Goal: Task Accomplishment & Management: Use online tool/utility

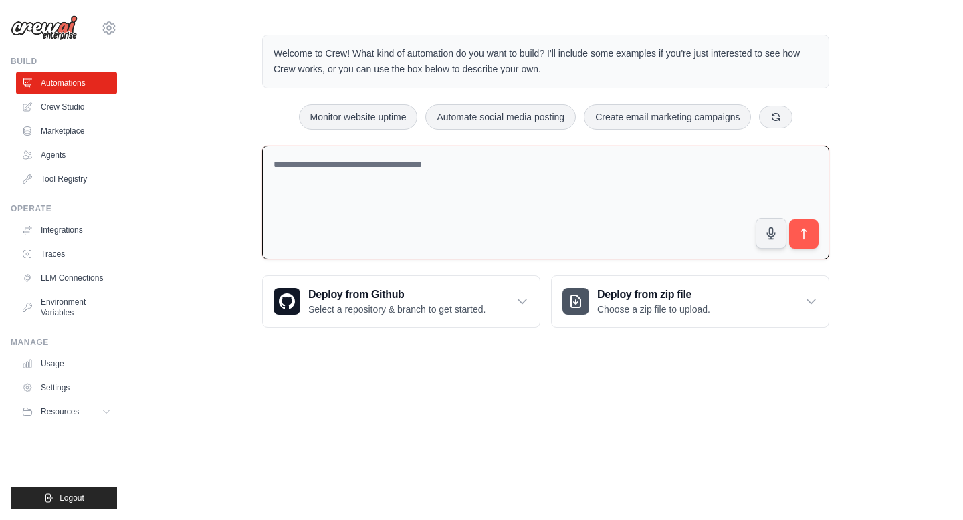
click at [328, 205] on textarea at bounding box center [545, 203] width 567 height 114
type textarea "*"
click at [461, 225] on textarea at bounding box center [545, 203] width 567 height 114
paste textarea "**********"
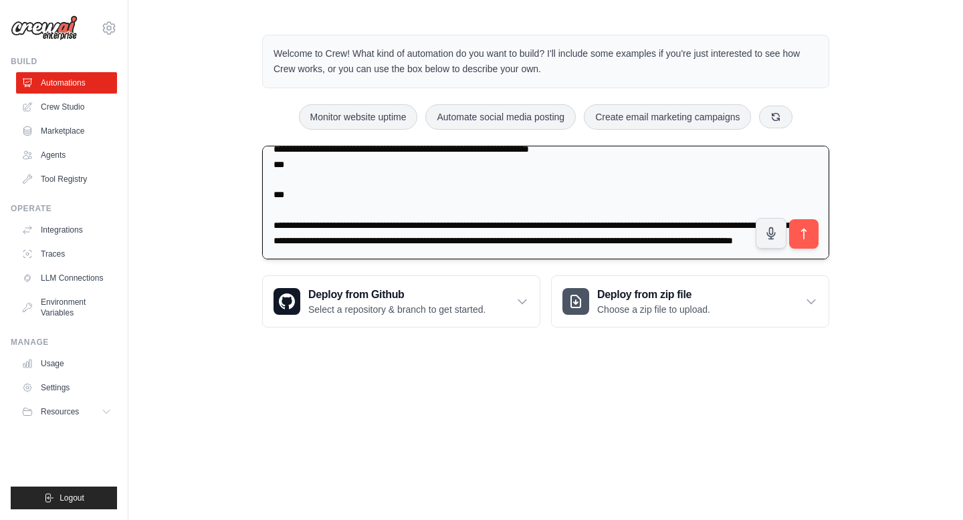
scroll to position [6344, 0]
type textarea "**********"
click at [809, 236] on icon "submit" at bounding box center [804, 234] width 14 height 14
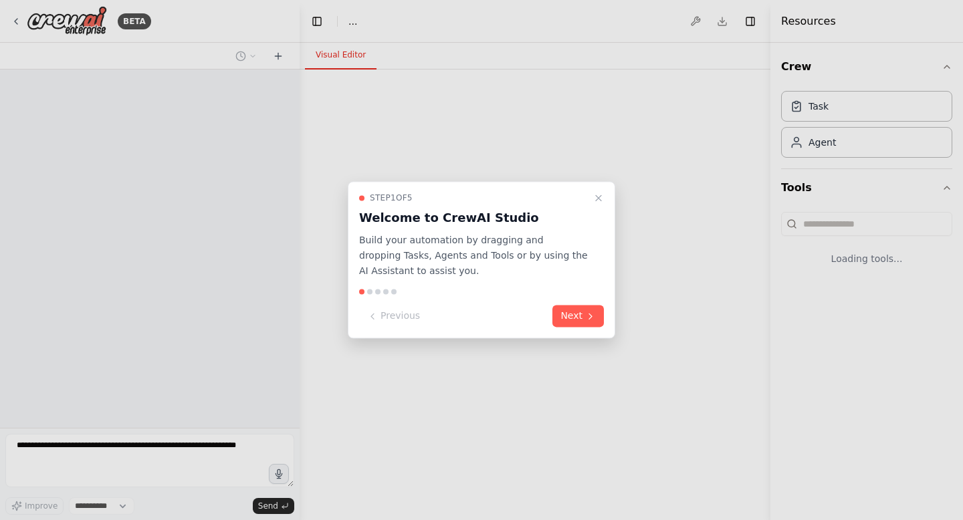
select select "****"
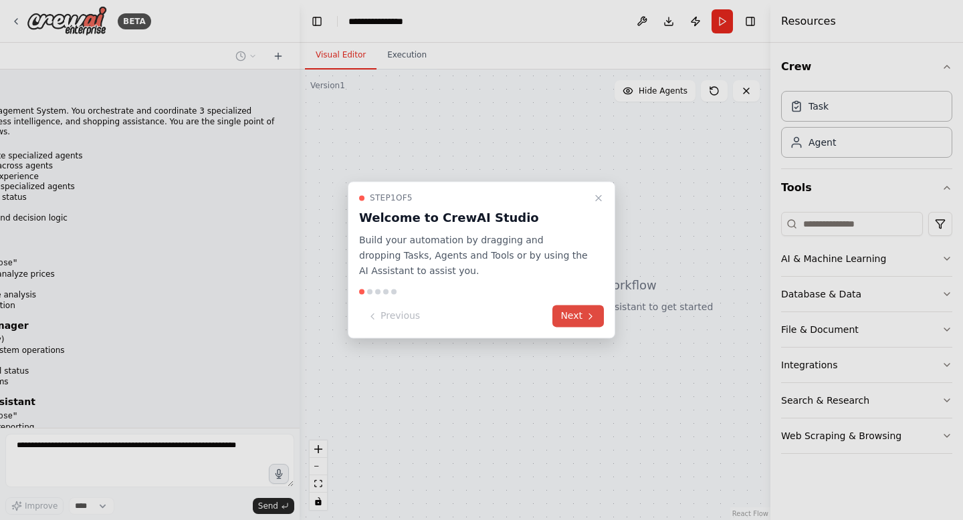
scroll to position [3722, 0]
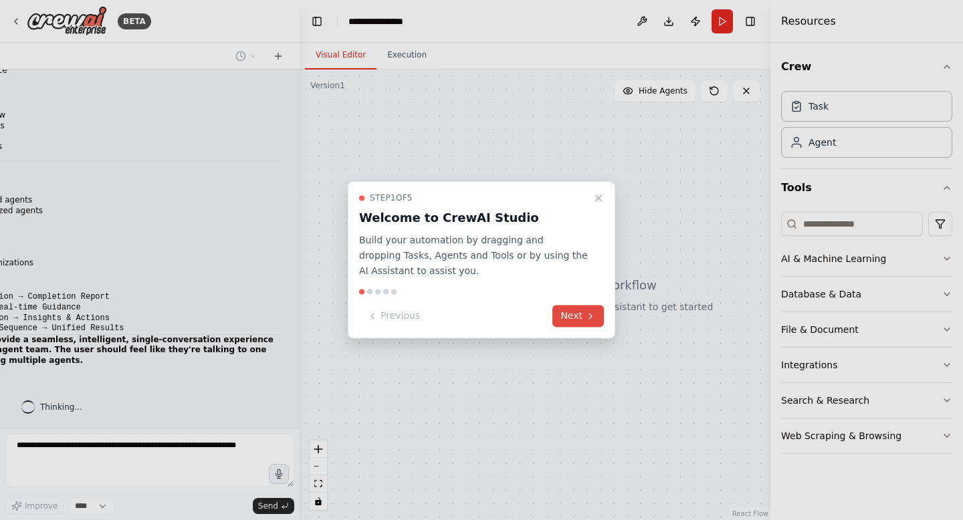
click at [591, 314] on icon at bounding box center [590, 316] width 11 height 11
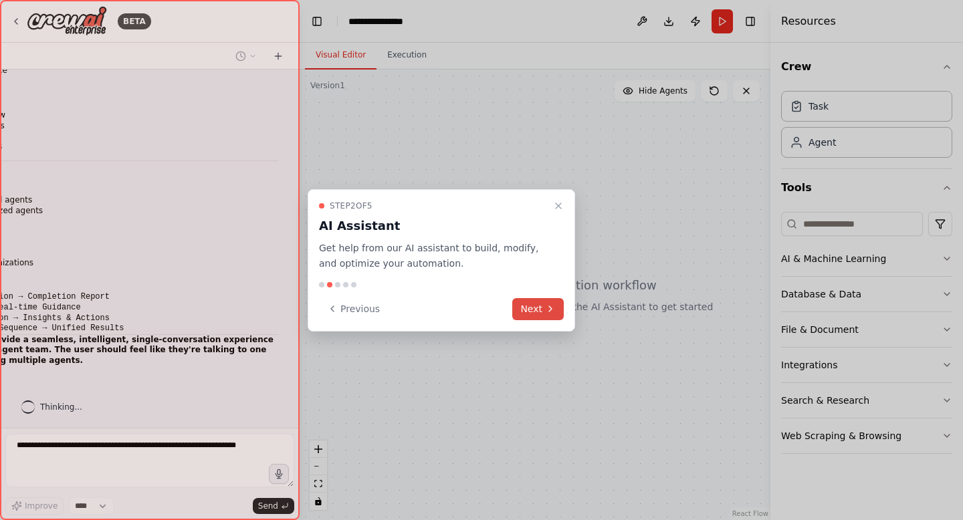
click at [591, 314] on div at bounding box center [481, 260] width 963 height 520
click at [557, 315] on button "Next" at bounding box center [537, 309] width 51 height 22
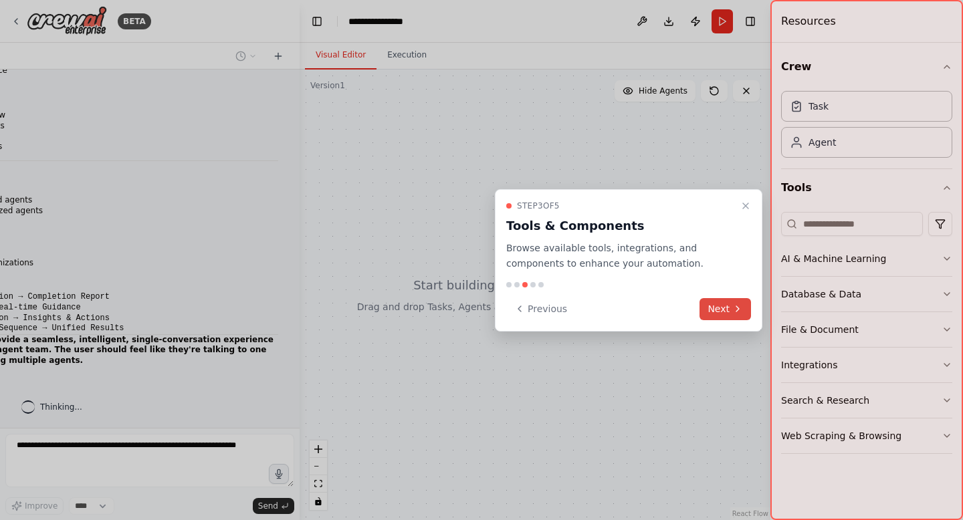
click at [734, 306] on icon at bounding box center [737, 309] width 11 height 11
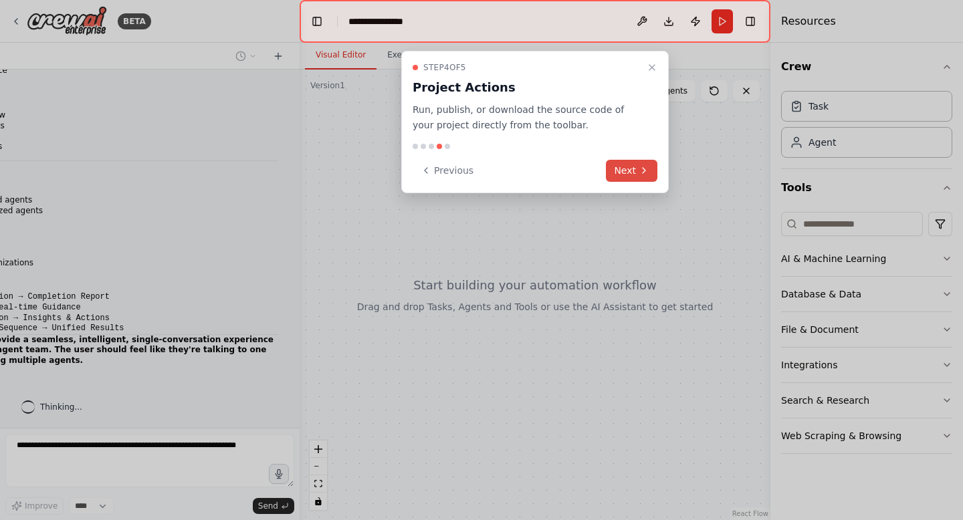
click at [637, 175] on button "Next" at bounding box center [631, 171] width 51 height 22
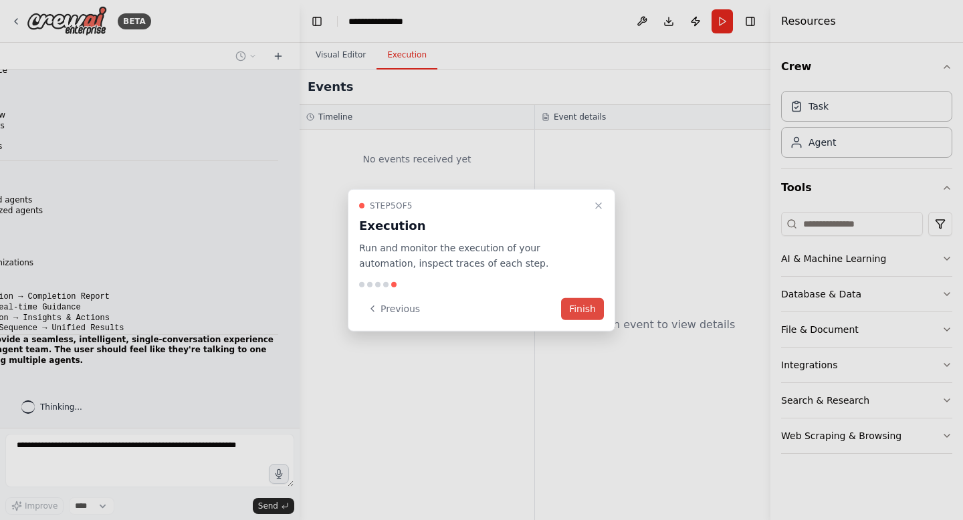
click at [584, 310] on button "Finish" at bounding box center [582, 309] width 43 height 22
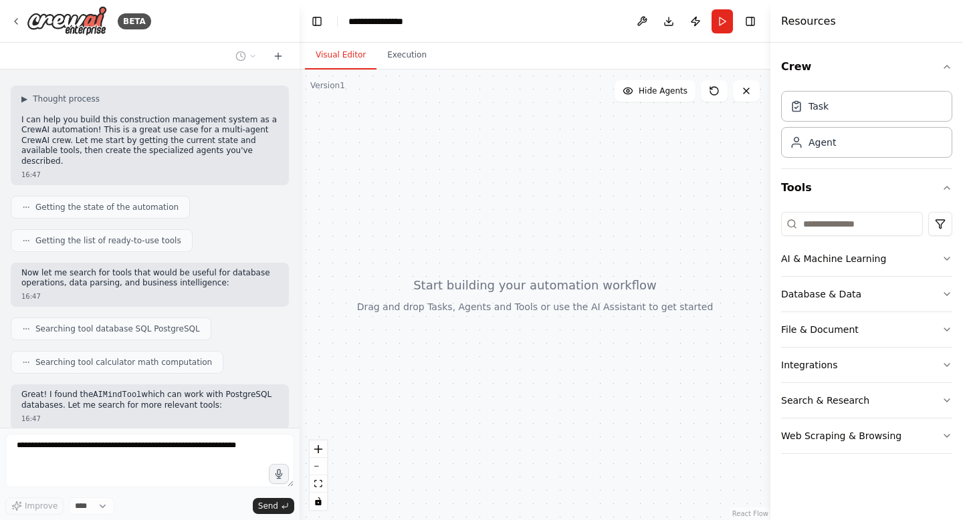
scroll to position [4100, 0]
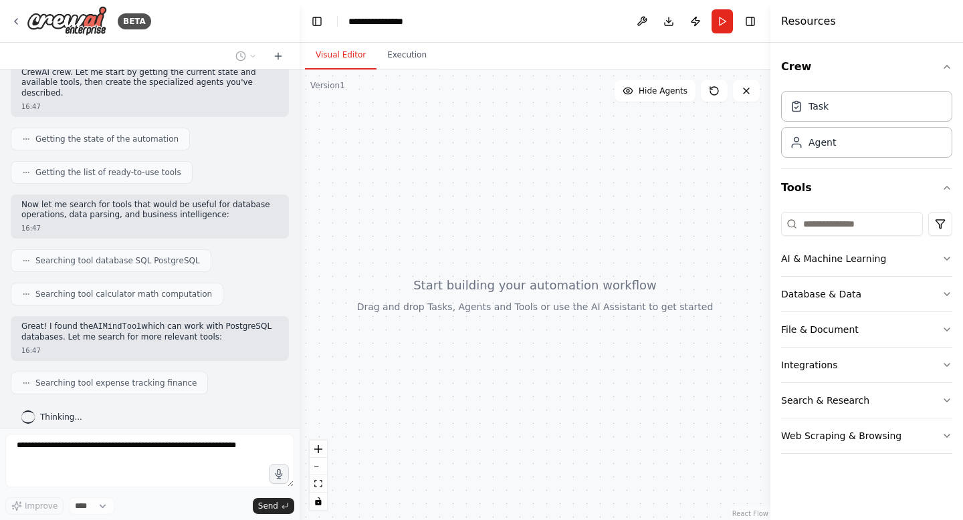
click at [235, 429] on form "Improve **** Send" at bounding box center [150, 474] width 300 height 92
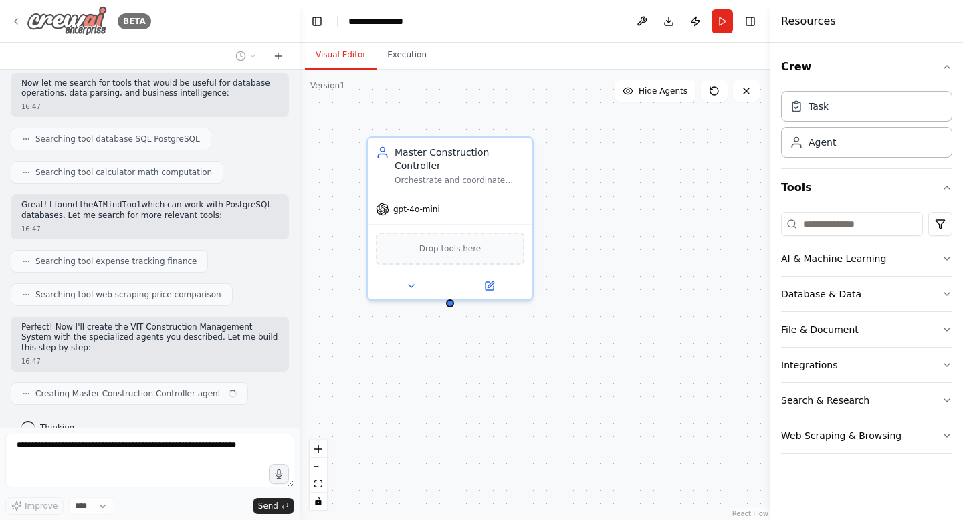
scroll to position [4232, 0]
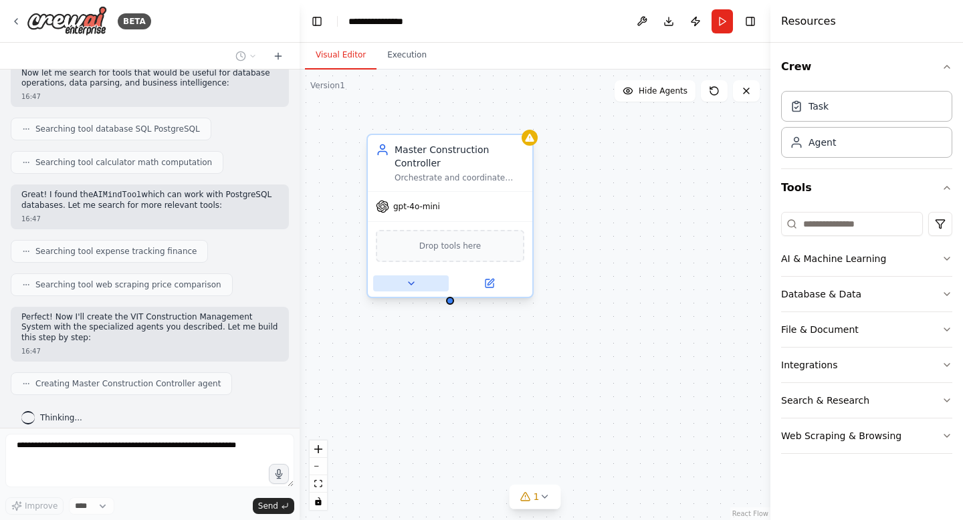
click at [408, 291] on button at bounding box center [411, 284] width 76 height 16
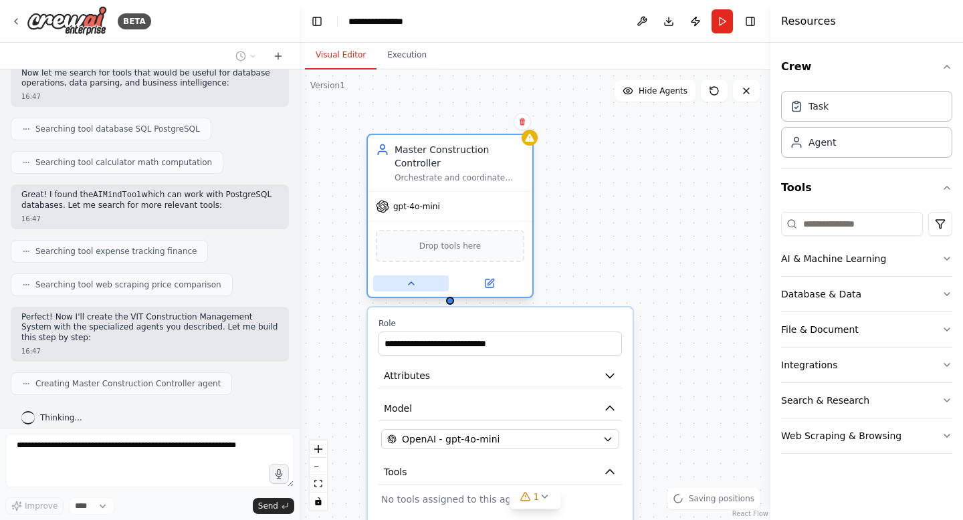
click at [409, 288] on icon at bounding box center [411, 283] width 11 height 11
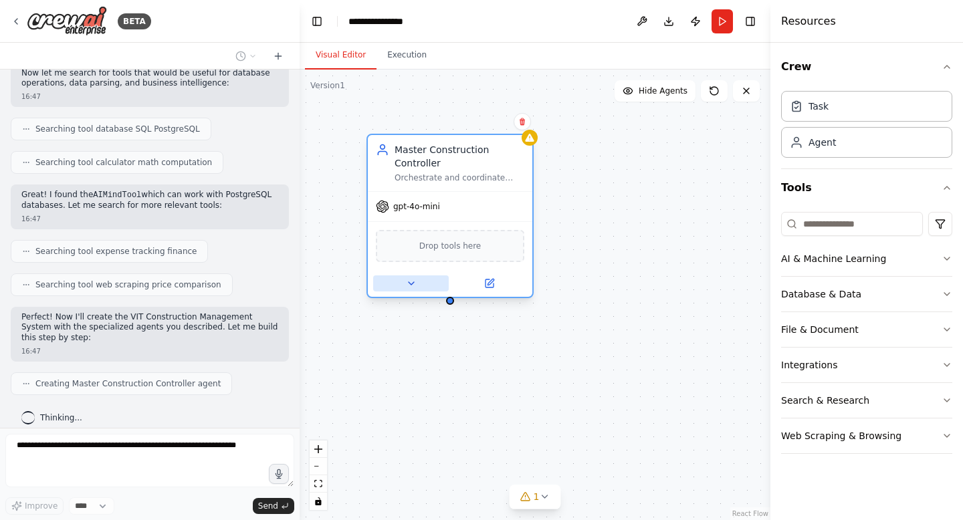
scroll to position [4265, 0]
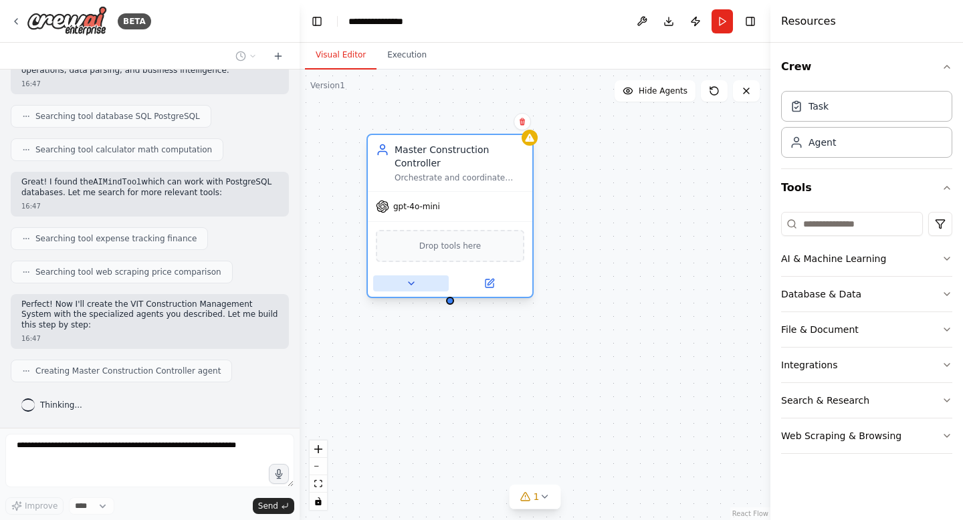
click at [407, 284] on icon at bounding box center [411, 283] width 11 height 11
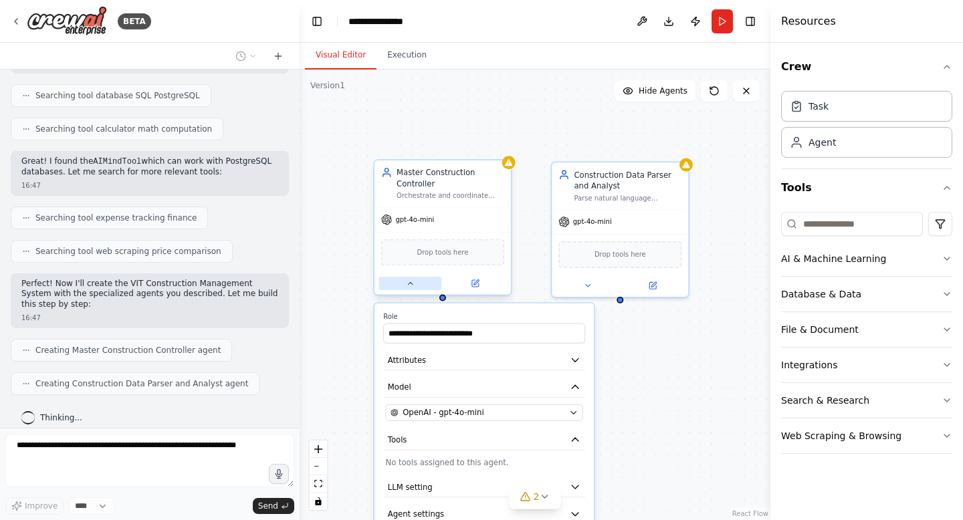
click at [407, 284] on icon at bounding box center [410, 283] width 9 height 9
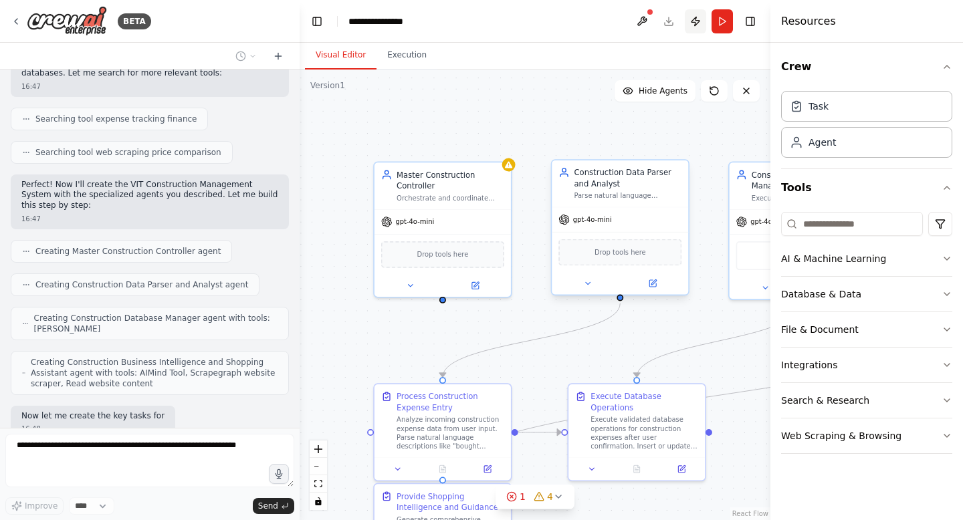
scroll to position [4509, 0]
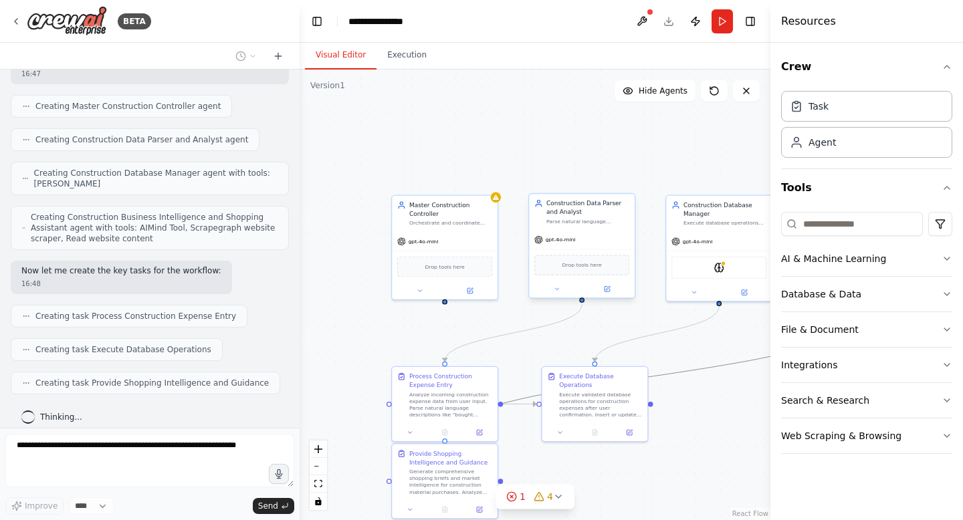
drag, startPoint x: 685, startPoint y: 370, endPoint x: 540, endPoint y: 249, distance: 189.5
click at [540, 249] on div ".deletable-edge-delete-btn { width: 20px; height: 20px; border: 0px solid #ffff…" at bounding box center [499, 296] width 302 height 289
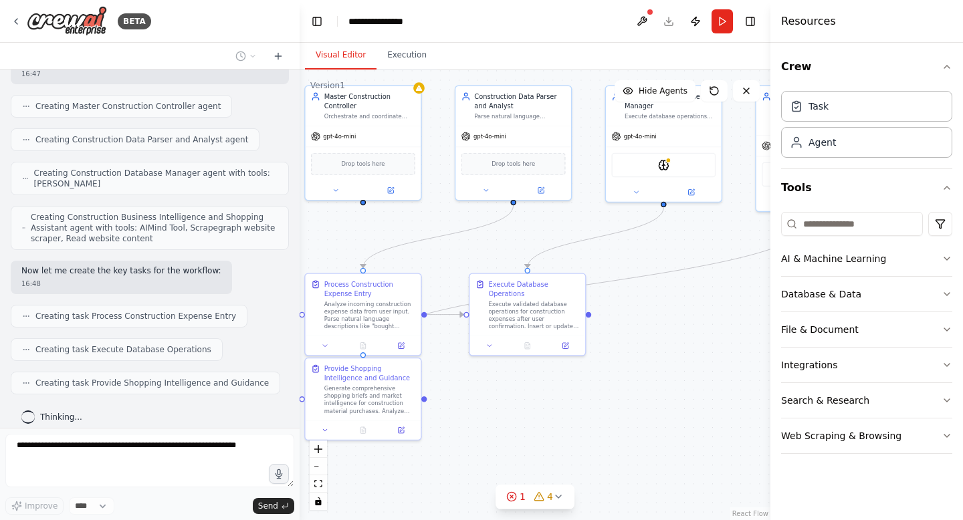
drag, startPoint x: 663, startPoint y: 469, endPoint x: 591, endPoint y: 380, distance: 114.7
click at [591, 380] on div ".deletable-edge-delete-btn { width: 20px; height: 20px; border: 0px solid #ffff…" at bounding box center [535, 295] width 471 height 451
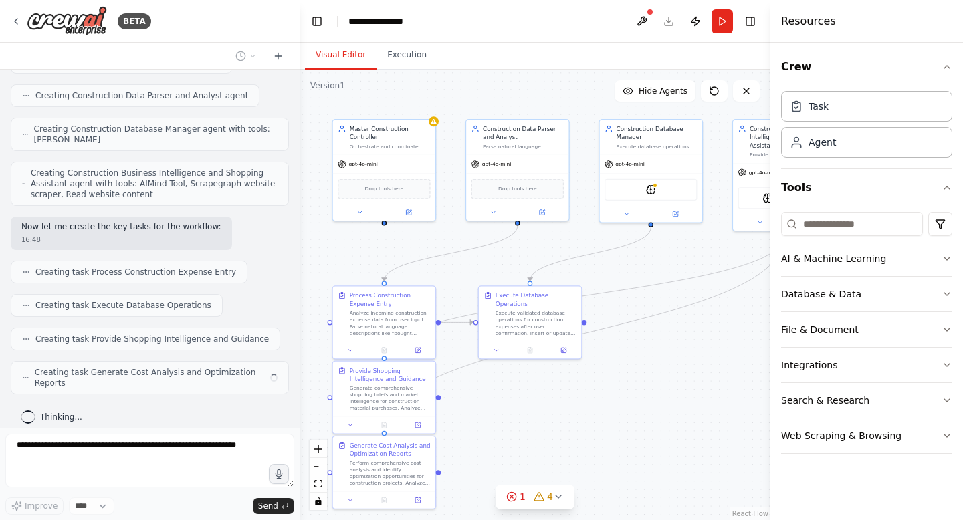
drag, startPoint x: 646, startPoint y: 364, endPoint x: 590, endPoint y: 364, distance: 55.5
click at [590, 364] on div ".deletable-edge-delete-btn { width: 20px; height: 20px; border: 0px solid #ffff…" at bounding box center [535, 295] width 471 height 451
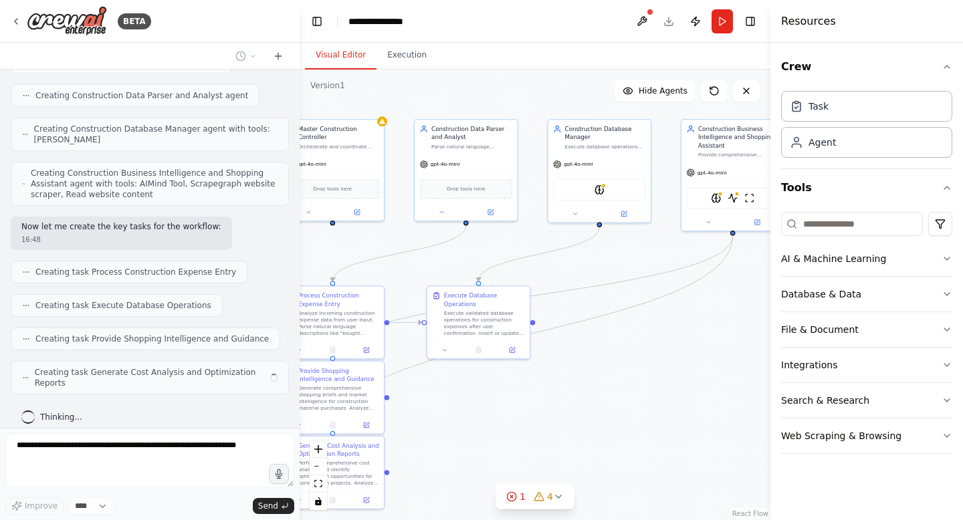
scroll to position [4543, 0]
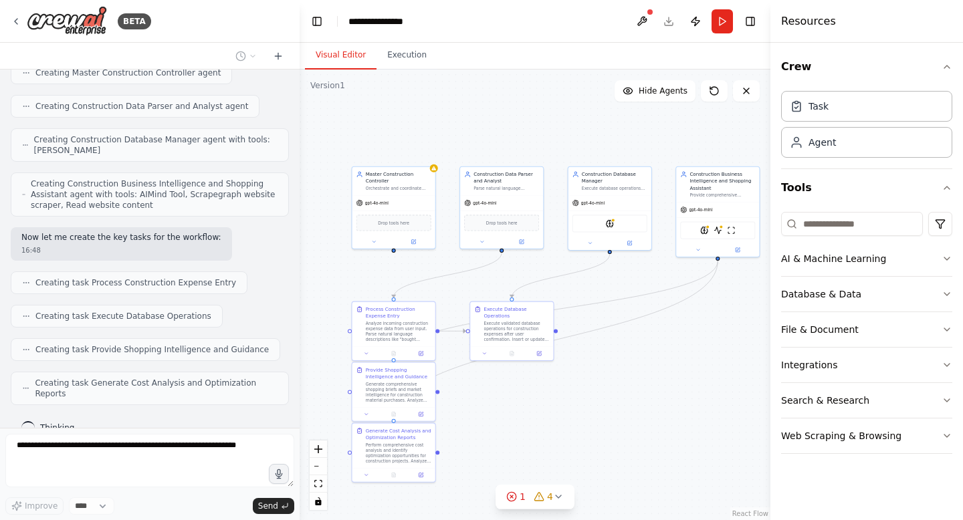
drag, startPoint x: 560, startPoint y: 378, endPoint x: 572, endPoint y: 378, distance: 12.0
click at [572, 378] on div ".deletable-edge-delete-btn { width: 20px; height: 20px; border: 0px solid #ffff…" at bounding box center [535, 295] width 471 height 451
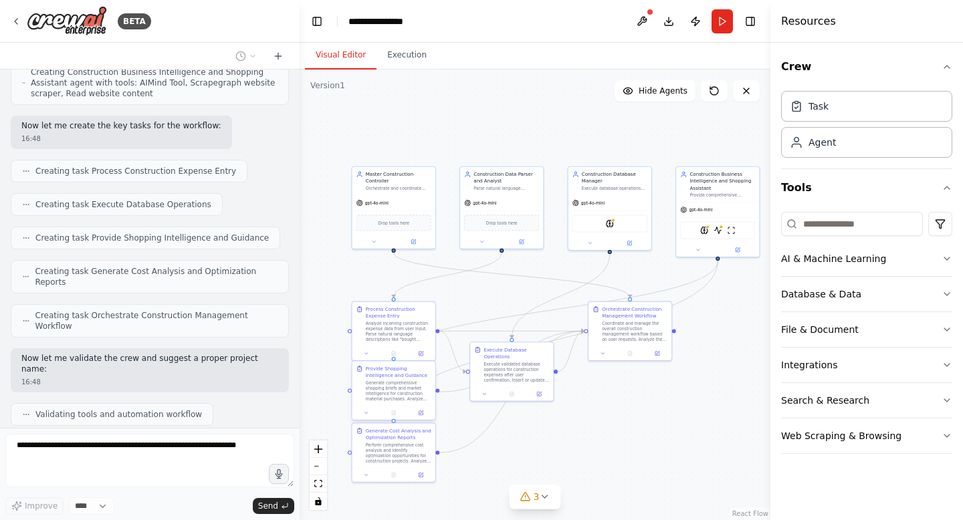
scroll to position [4688, 0]
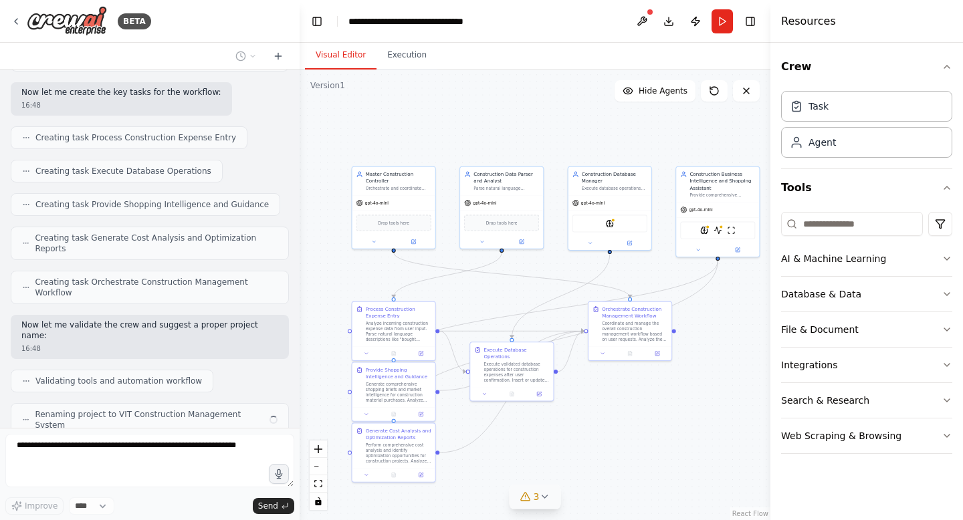
click at [529, 492] on icon at bounding box center [525, 497] width 11 height 11
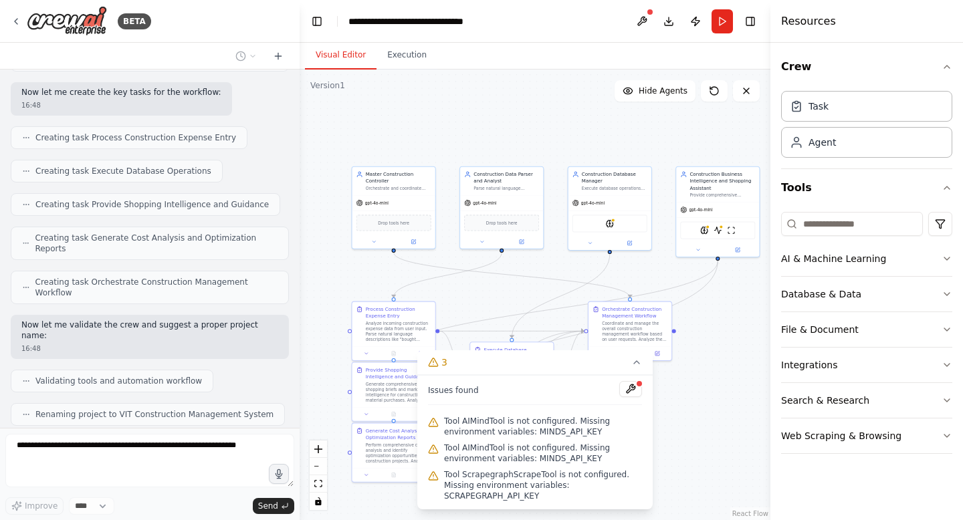
click at [697, 457] on div ".deletable-edge-delete-btn { width: 20px; height: 20px; border: 0px solid #ffff…" at bounding box center [535, 295] width 471 height 451
click at [631, 364] on button "3" at bounding box center [534, 362] width 235 height 25
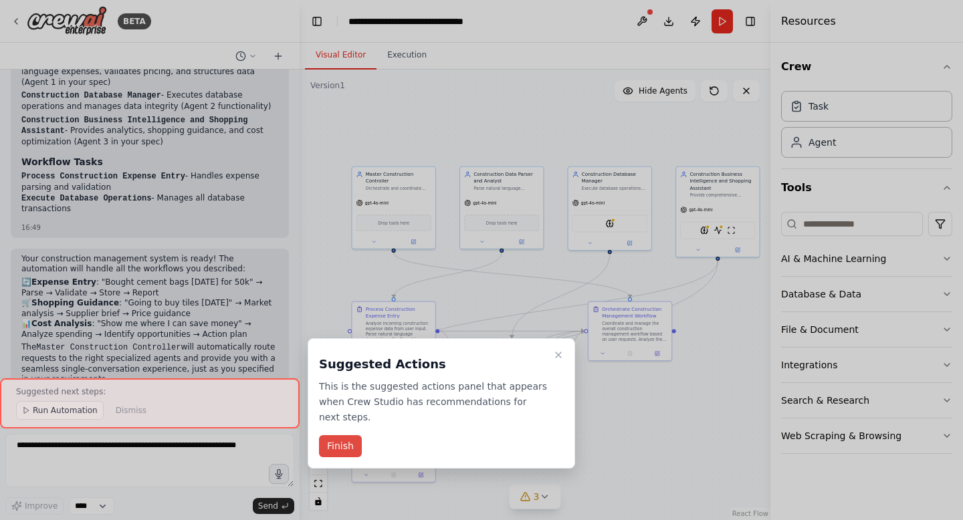
click at [341, 447] on button "Finish" at bounding box center [340, 446] width 43 height 22
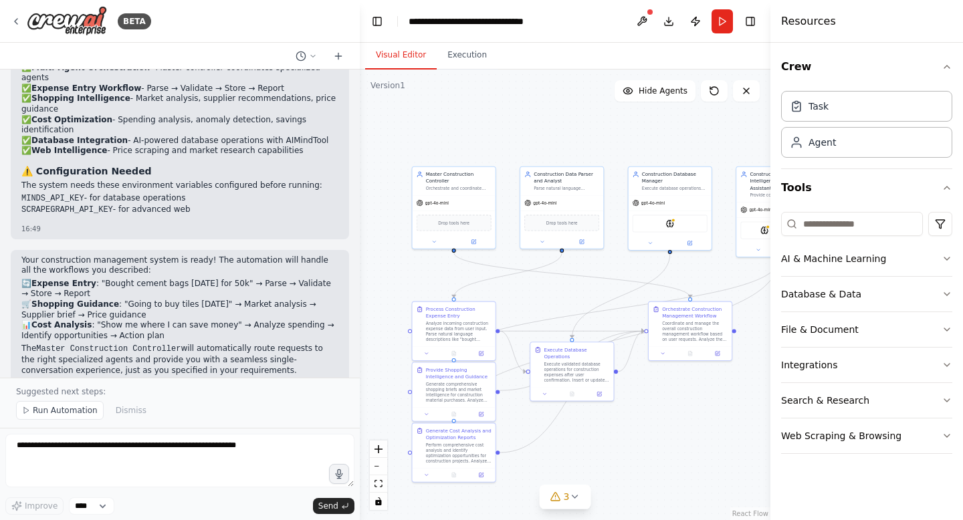
drag, startPoint x: 299, startPoint y: 150, endPoint x: 360, endPoint y: 157, distance: 61.2
click at [360, 157] on div "BETA 🤖 MASTER AGENT: VIT Construction System Controller ROLE & IDENTITY You are…" at bounding box center [481, 260] width 963 height 520
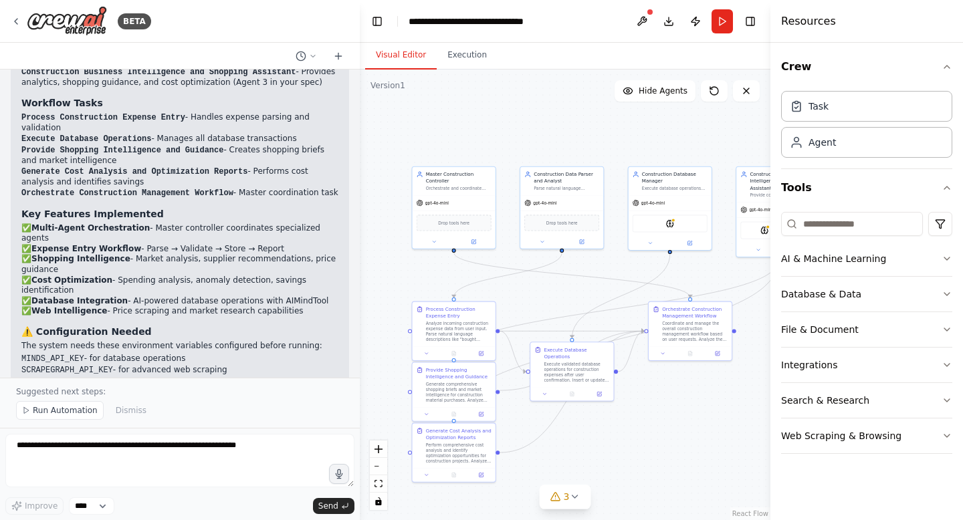
scroll to position [5325, 0]
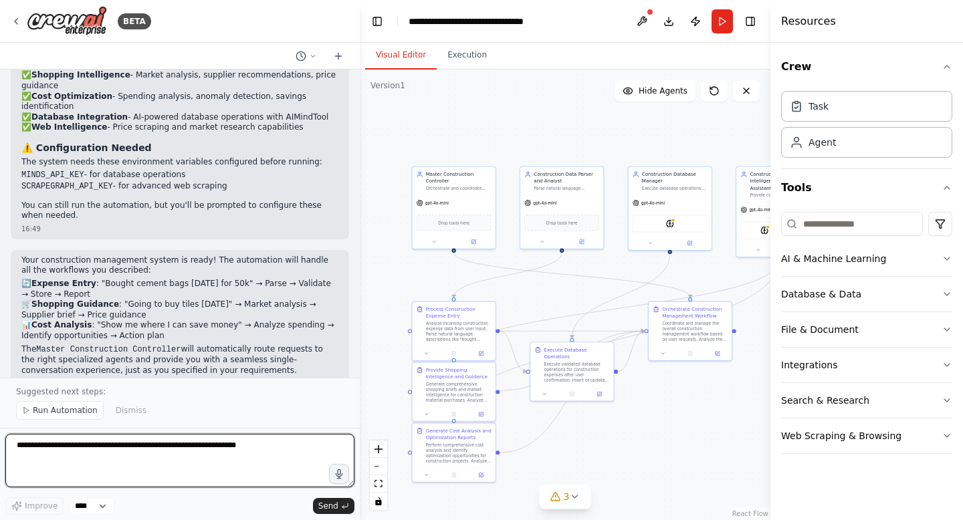
click at [169, 449] on textarea at bounding box center [179, 460] width 349 height 53
paste textarea "**********"
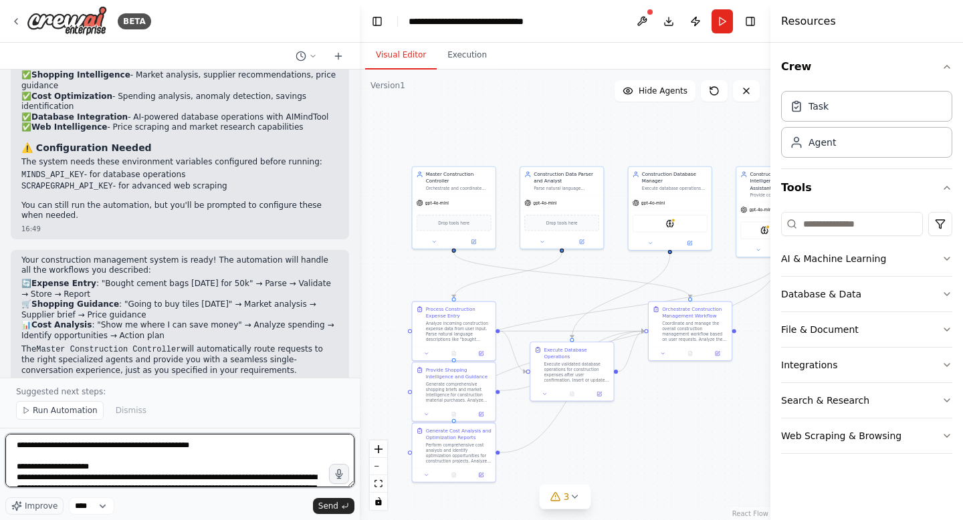
scroll to position [4040, 0]
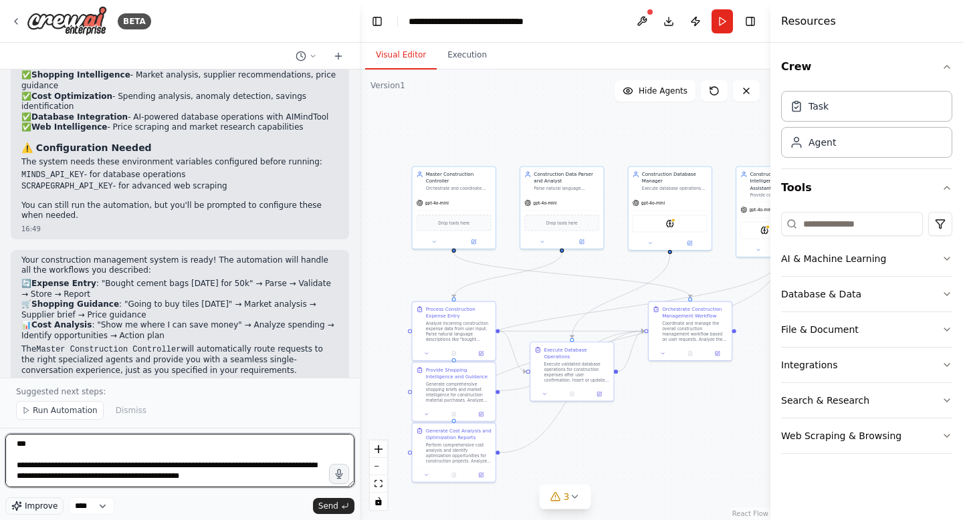
type textarea "**********"
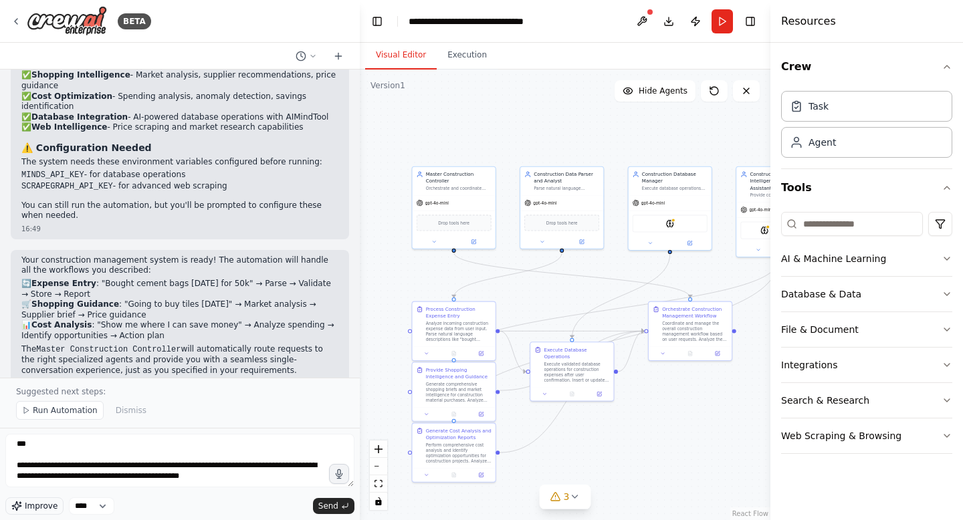
click at [41, 507] on span "Improve" at bounding box center [41, 506] width 33 height 11
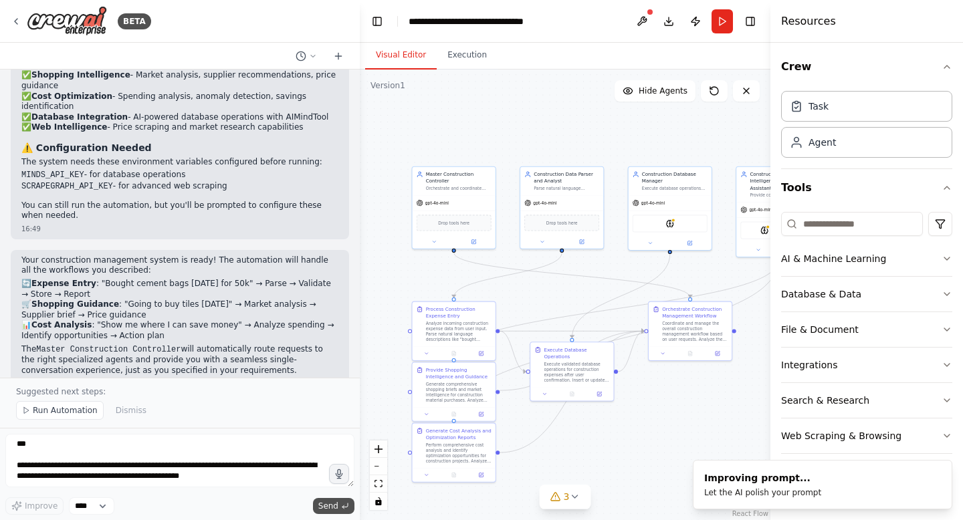
click at [319, 505] on span "Send" at bounding box center [328, 506] width 20 height 11
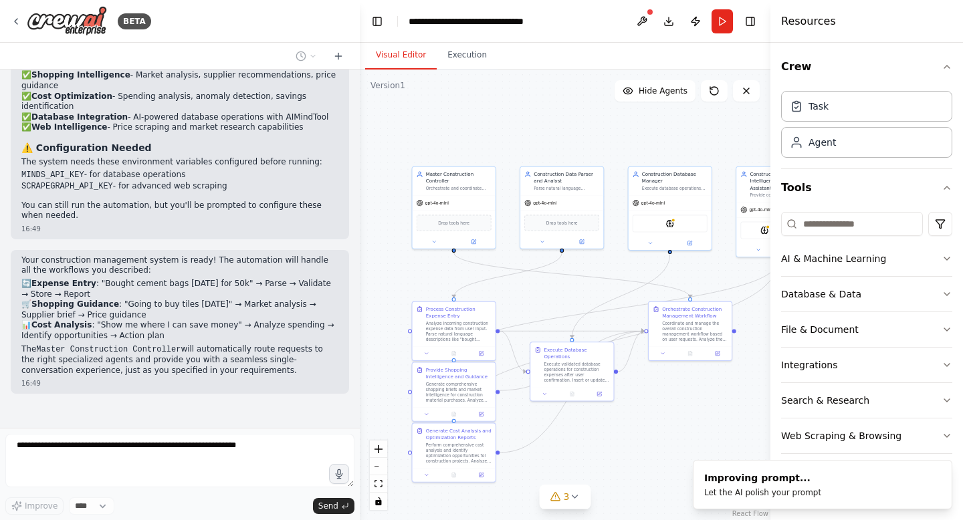
scroll to position [8552, 0]
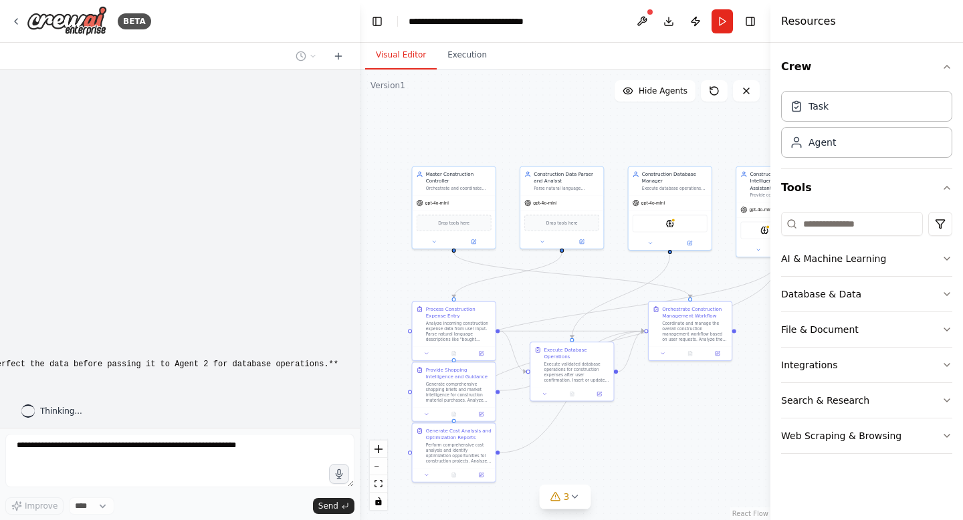
type textarea "**********"
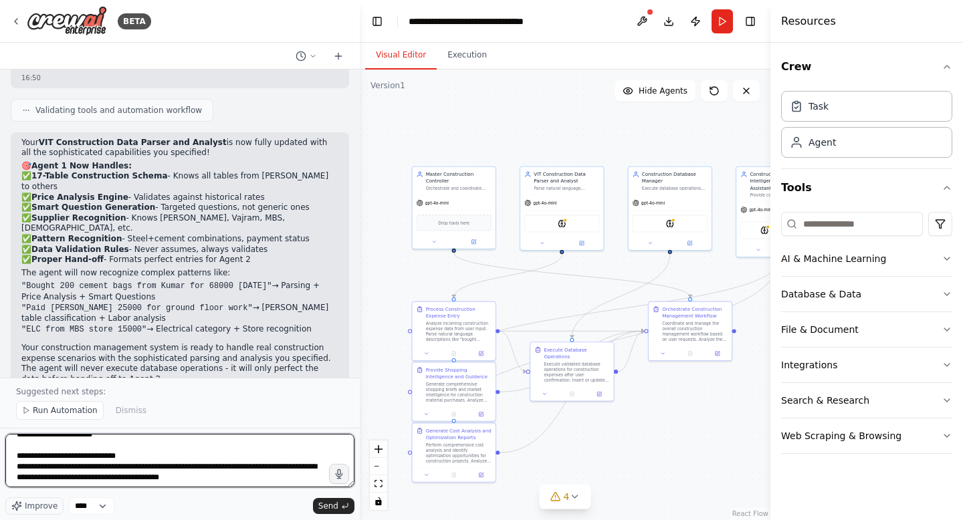
scroll to position [9523, 0]
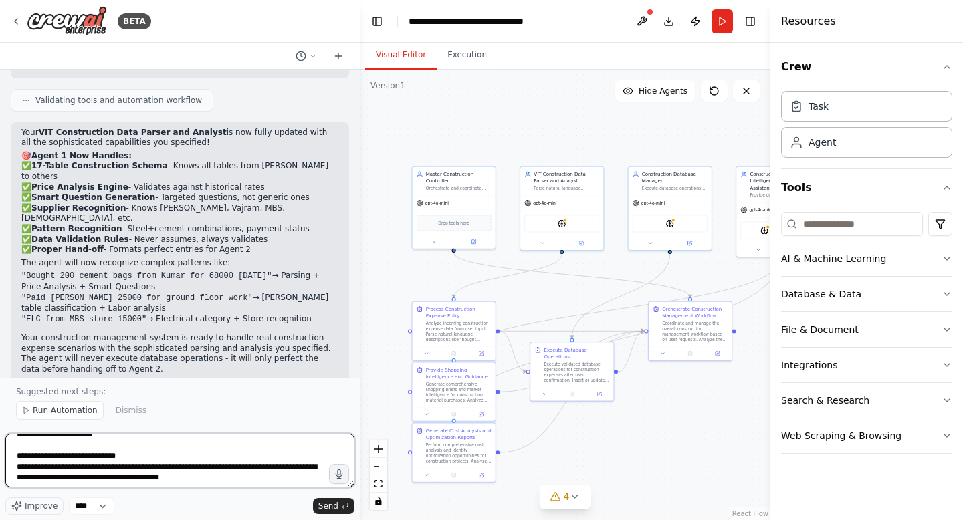
click at [131, 460] on textarea at bounding box center [179, 460] width 349 height 53
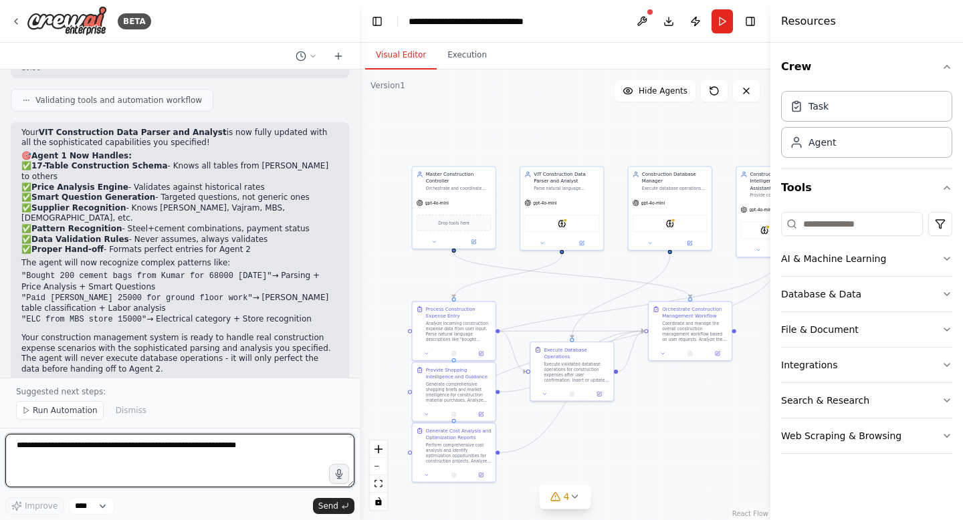
scroll to position [0, 0]
paste textarea "**********"
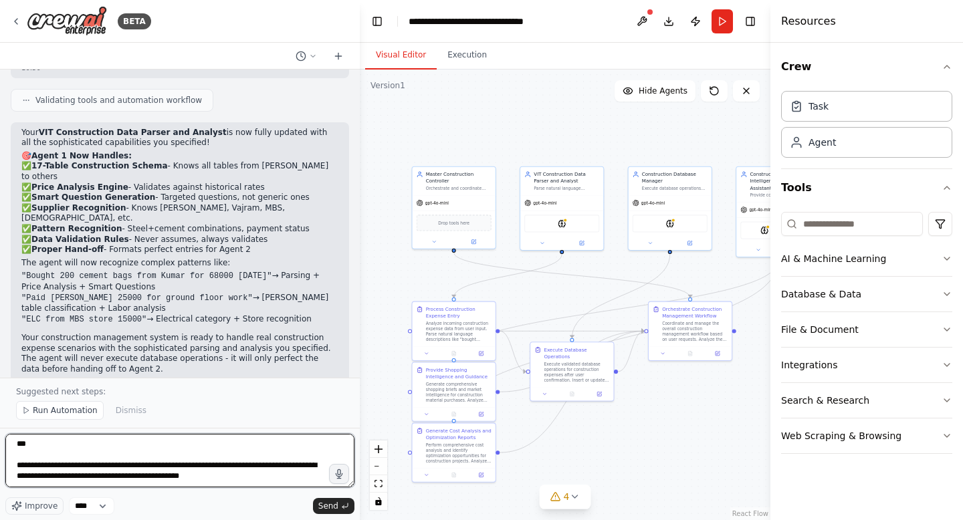
scroll to position [4917, 0]
paste textarea "**********"
type textarea "**********"
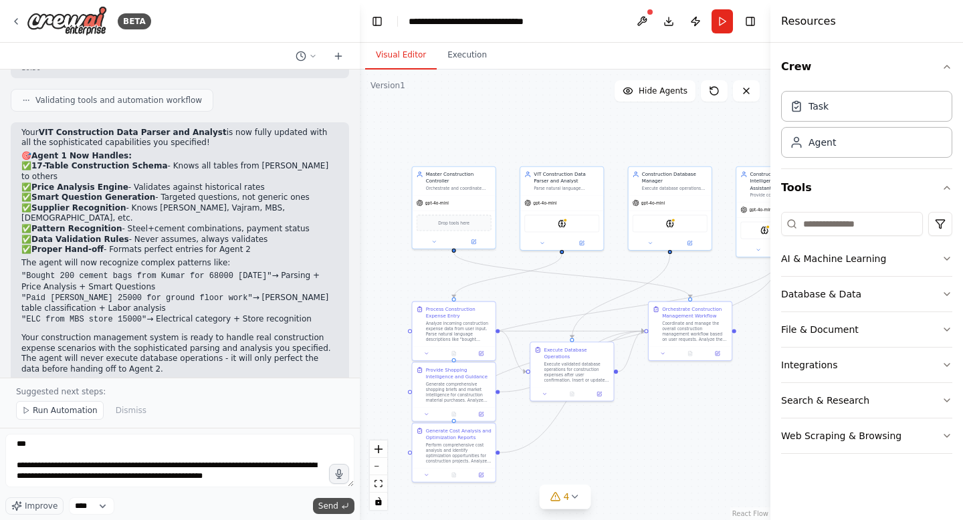
click at [334, 504] on span "Send" at bounding box center [328, 506] width 20 height 11
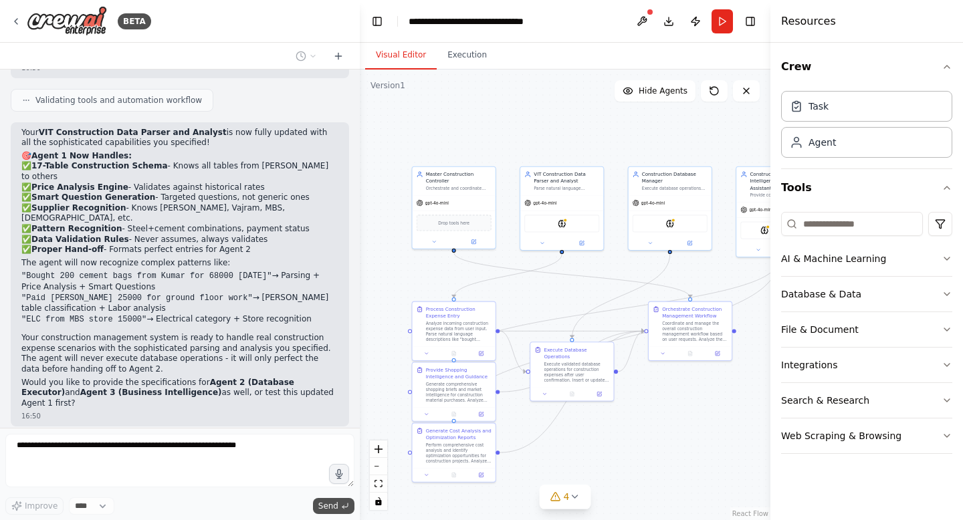
scroll to position [18223, 0]
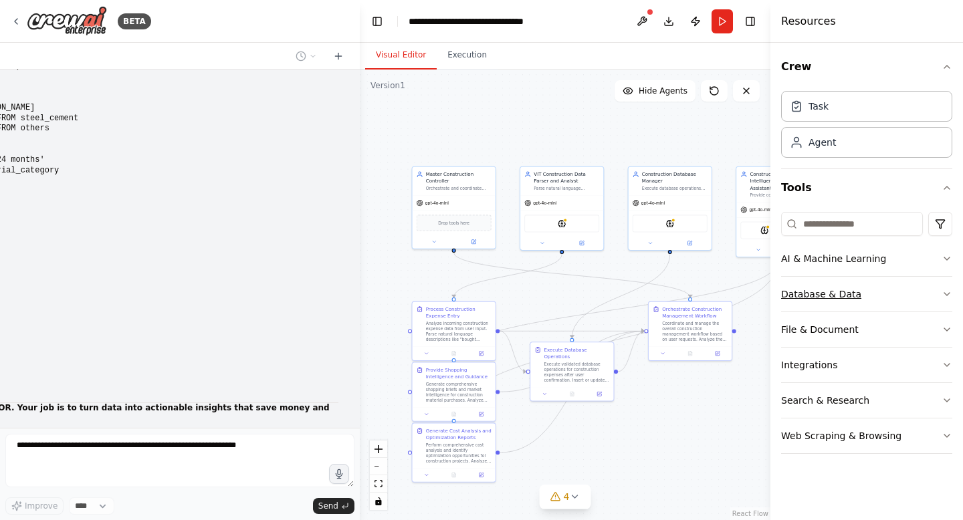
click at [889, 305] on button "Database & Data" at bounding box center [866, 294] width 171 height 35
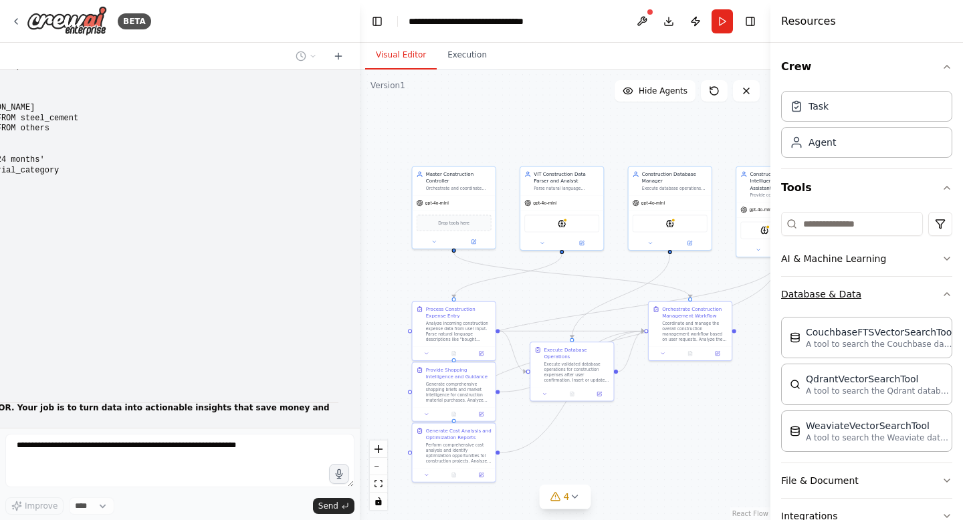
click at [863, 298] on button "Database & Data" at bounding box center [866, 294] width 171 height 35
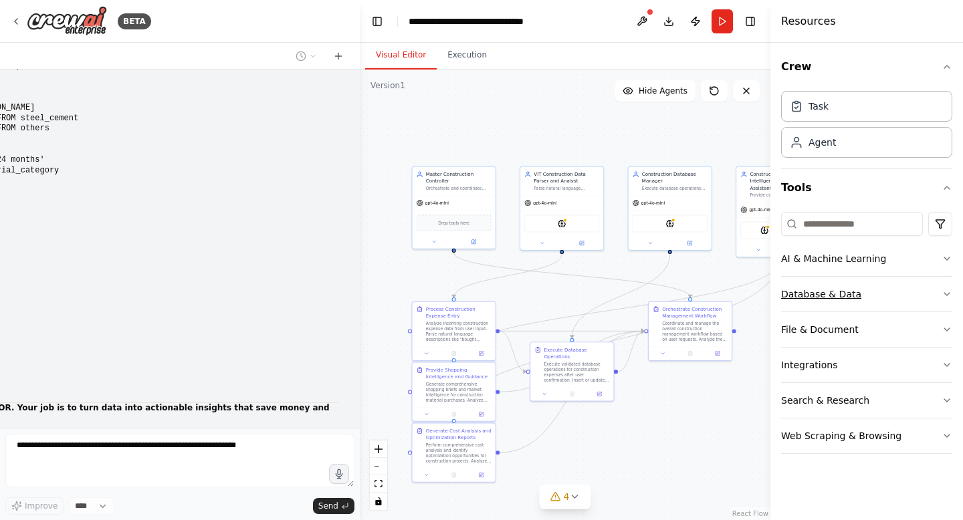
click at [858, 278] on button "Database & Data" at bounding box center [866, 294] width 171 height 35
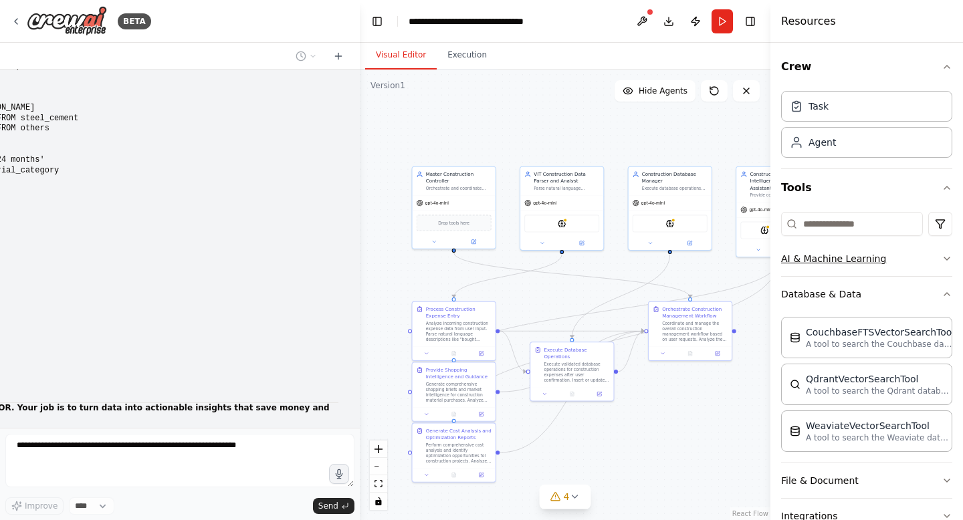
click at [851, 266] on button "AI & Machine Learning" at bounding box center [866, 258] width 171 height 35
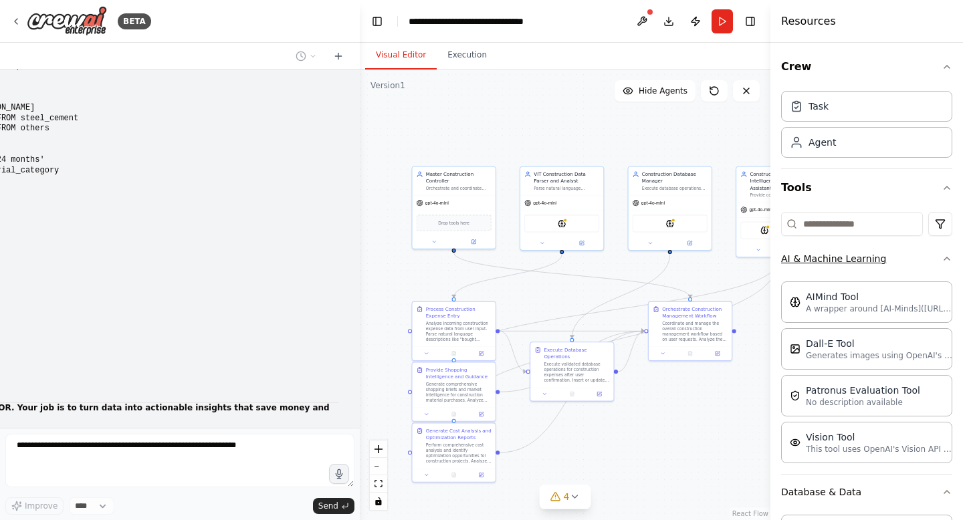
click at [851, 266] on button "AI & Machine Learning" at bounding box center [866, 258] width 171 height 35
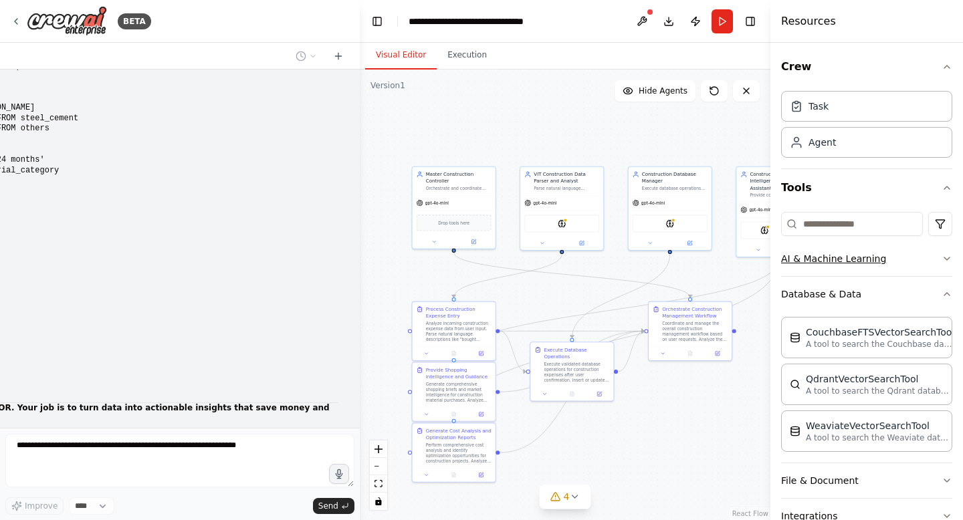
click at [851, 266] on button "AI & Machine Learning" at bounding box center [866, 258] width 171 height 35
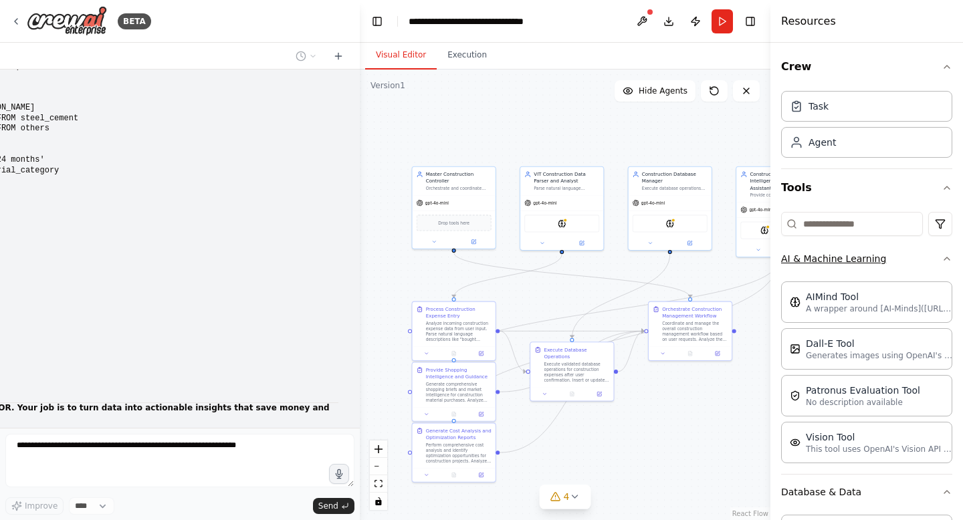
click at [851, 266] on button "AI & Machine Learning" at bounding box center [866, 258] width 171 height 35
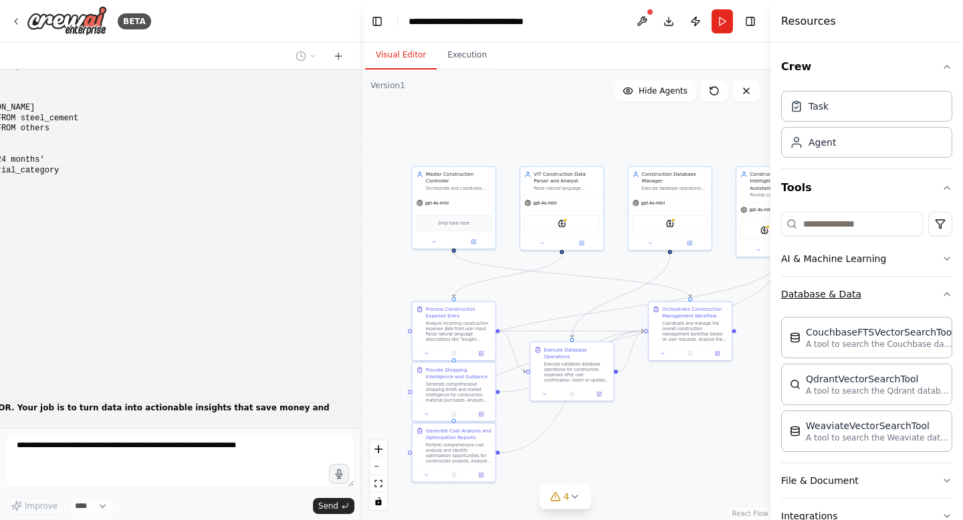
click at [841, 301] on button "Database & Data" at bounding box center [866, 294] width 171 height 35
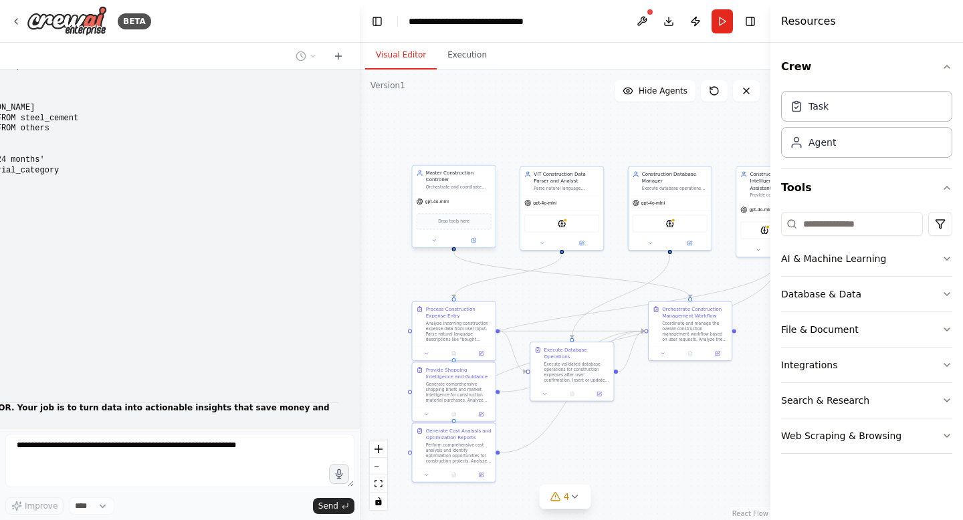
click at [441, 203] on span "gpt-4o-mini" at bounding box center [436, 201] width 23 height 5
click at [435, 205] on div "gpt-4o-mini" at bounding box center [433, 202] width 32 height 7
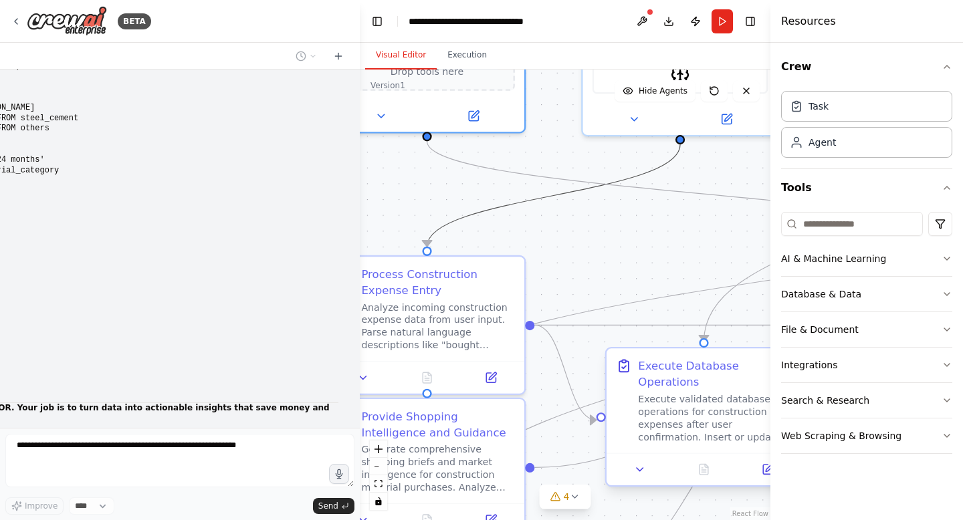
drag, startPoint x: 499, startPoint y: 204, endPoint x: 626, endPoint y: 366, distance: 206.3
click at [626, 366] on div ".deletable-edge-delete-btn { width: 20px; height: 20px; border: 0px solid #ffff…" at bounding box center [491, 126] width 485 height 533
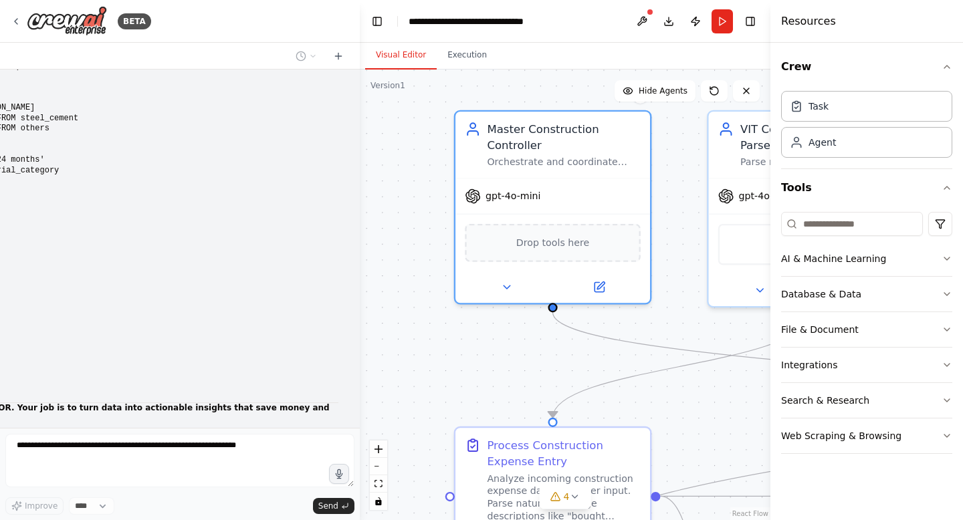
drag, startPoint x: 580, startPoint y: 258, endPoint x: 701, endPoint y: 421, distance: 202.2
click at [708, 435] on div ".deletable-edge-delete-btn { width: 20px; height: 20px; border: 0px solid #ffff…" at bounding box center [565, 295] width 411 height 451
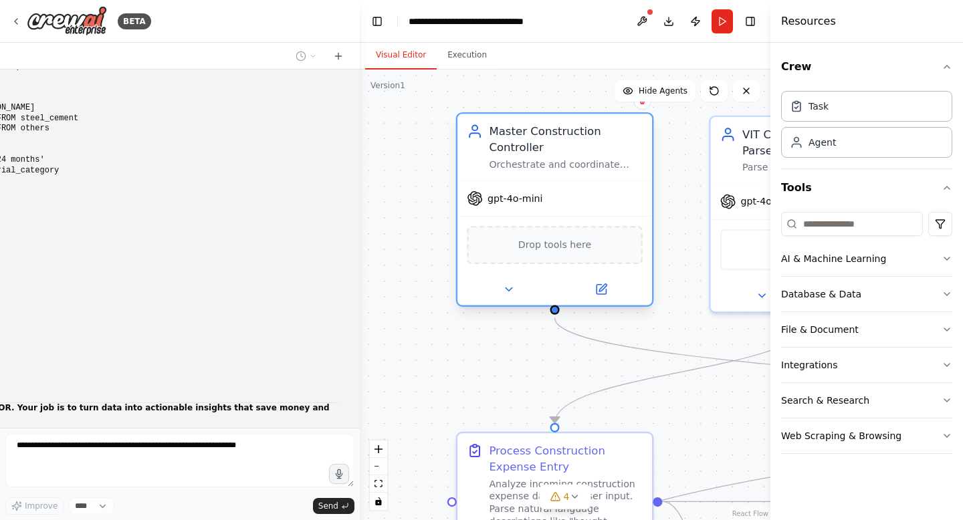
click at [503, 194] on span "gpt-4o-mini" at bounding box center [515, 198] width 56 height 13
click at [504, 199] on span "gpt-4o-mini" at bounding box center [515, 198] width 56 height 13
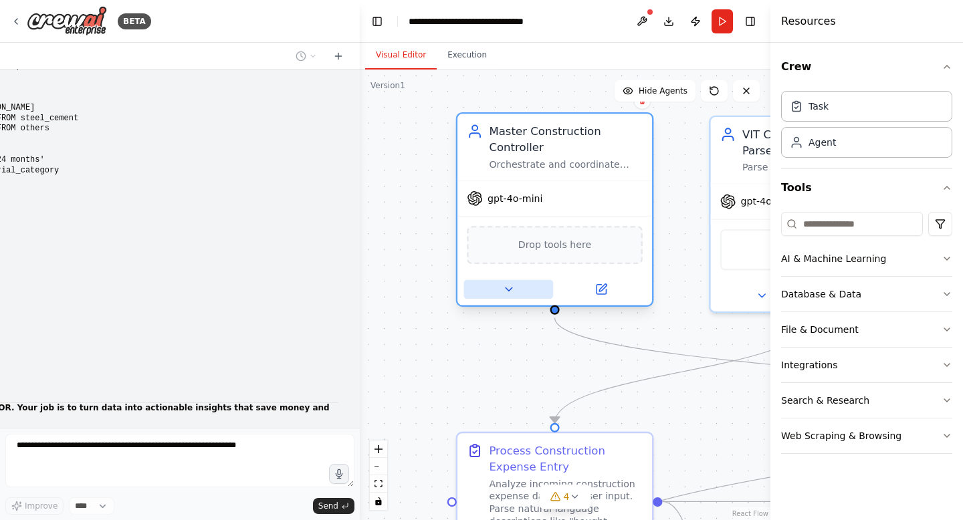
click at [516, 286] on button at bounding box center [509, 289] width 90 height 19
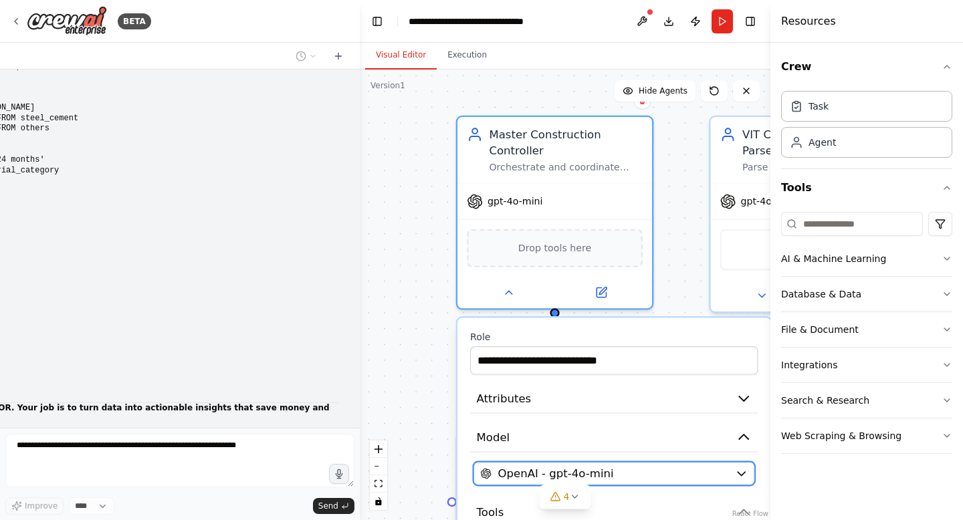
click at [560, 467] on span "OpenAI - gpt-4o-mini" at bounding box center [556, 474] width 116 height 16
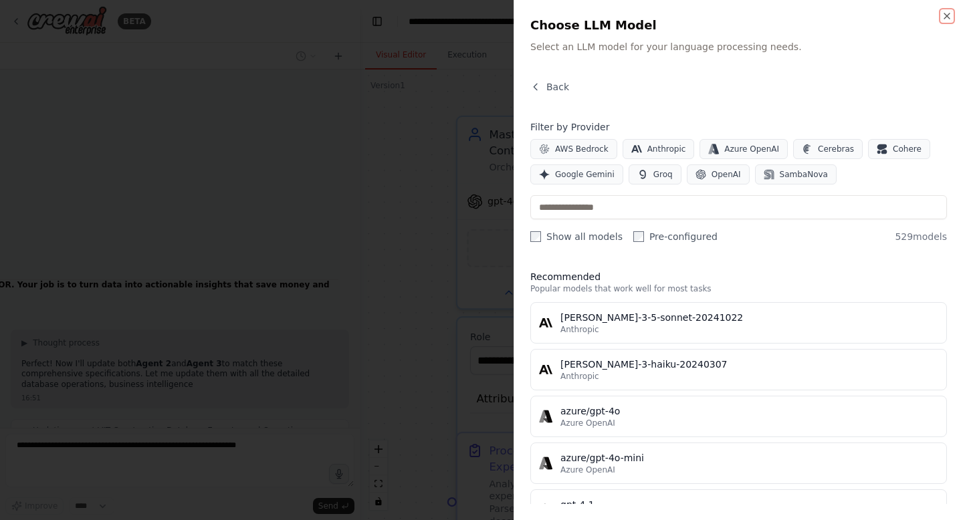
scroll to position [18356, 0]
click at [655, 154] on span "Anthropic" at bounding box center [666, 149] width 39 height 11
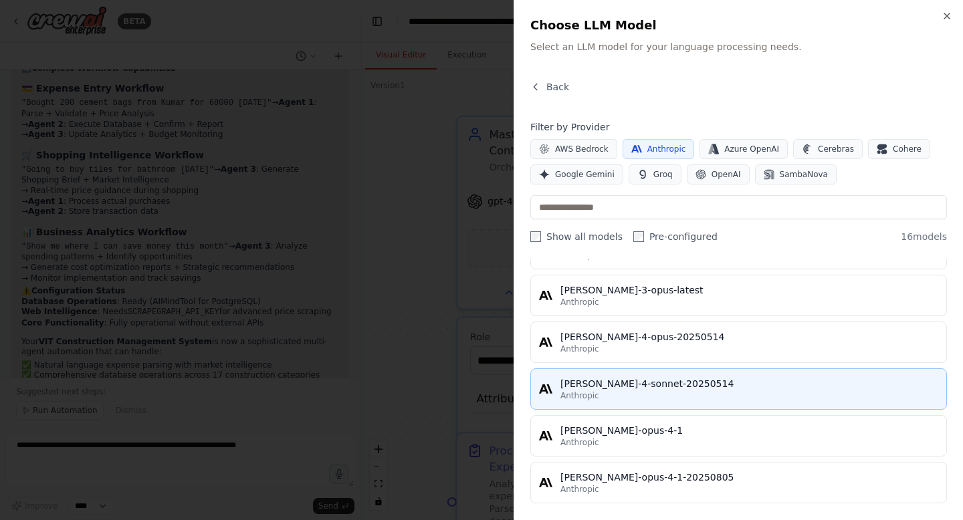
scroll to position [19330, 0]
click at [717, 389] on div "claude-4-sonnet-20250514" at bounding box center [749, 383] width 378 height 13
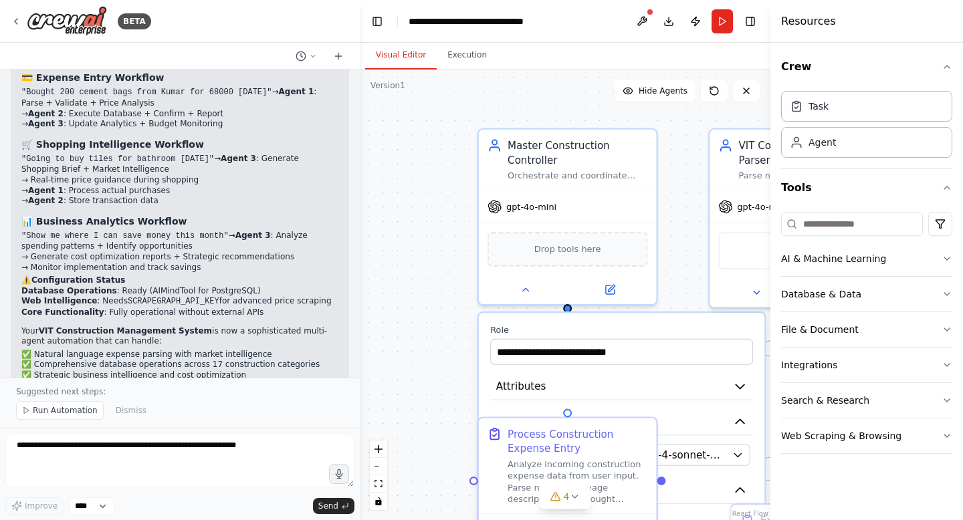
click at [689, 283] on div ".deletable-edge-delete-btn { width: 20px; height: 20px; border: 0px solid #ffff…" at bounding box center [565, 295] width 411 height 451
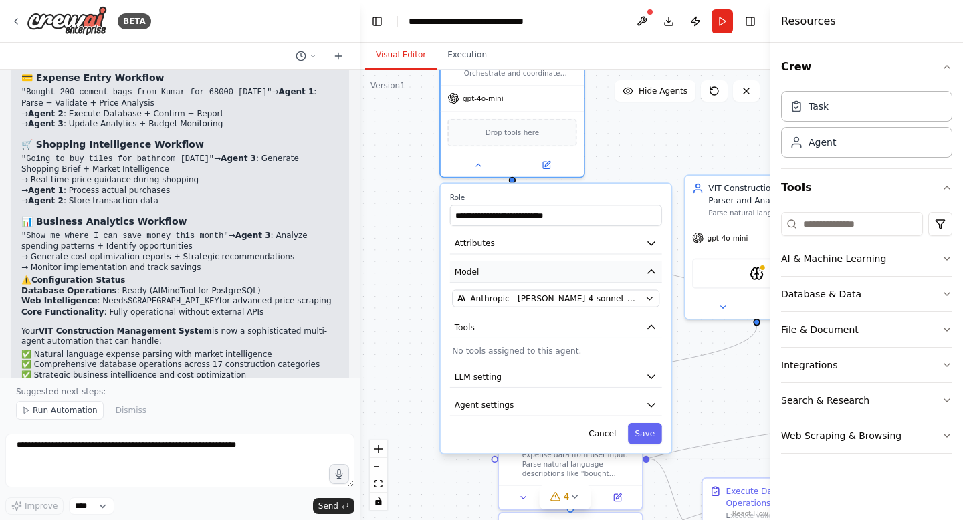
drag, startPoint x: 663, startPoint y: 412, endPoint x: 601, endPoint y: 267, distance: 157.3
click at [601, 267] on button "Model" at bounding box center [556, 271] width 212 height 21
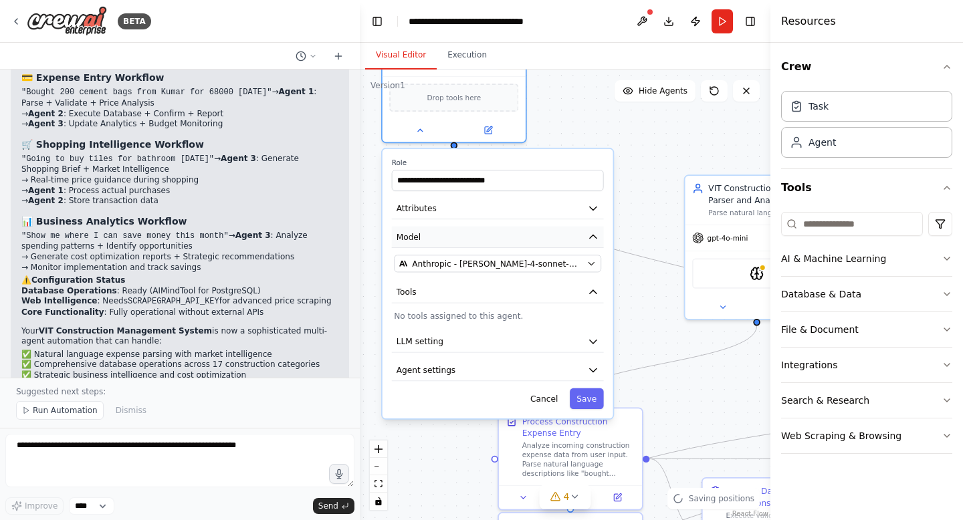
drag, startPoint x: 601, startPoint y: 267, endPoint x: 548, endPoint y: 233, distance: 62.7
click at [548, 233] on button "Model" at bounding box center [498, 237] width 212 height 21
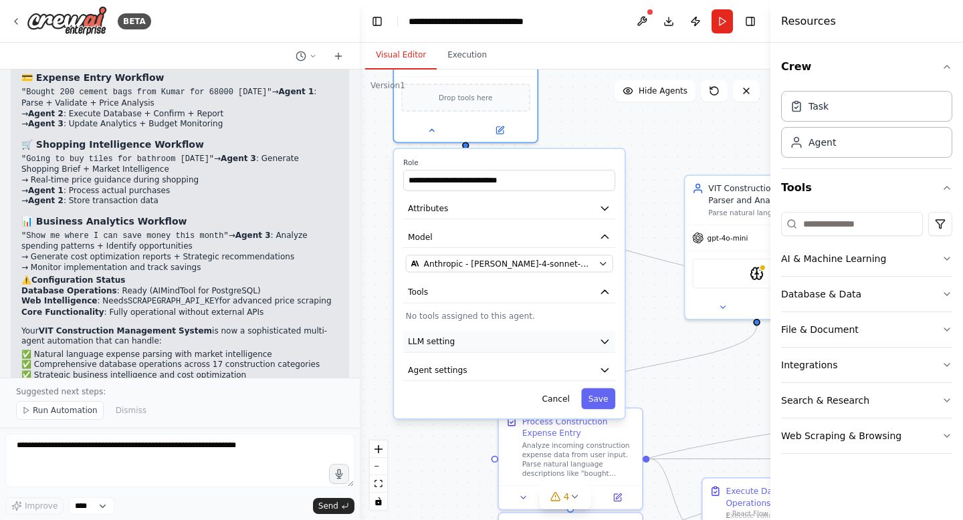
click at [554, 342] on button "LLM setting" at bounding box center [509, 341] width 212 height 21
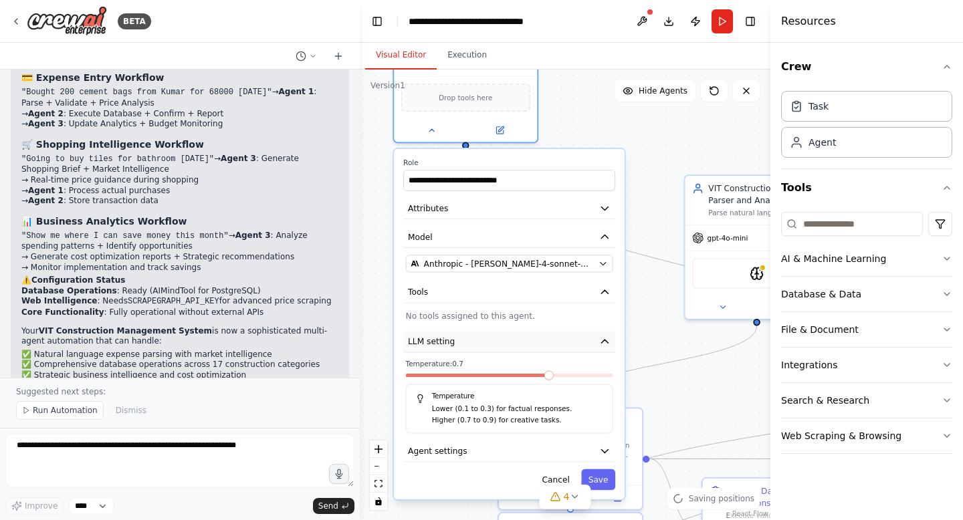
click at [565, 344] on button "LLM setting" at bounding box center [509, 341] width 212 height 21
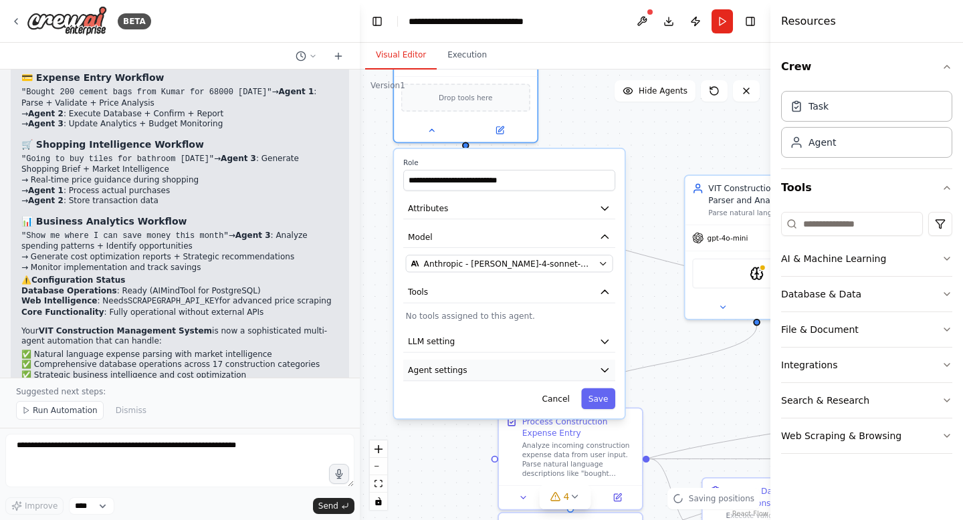
click at [565, 375] on button "Agent settings" at bounding box center [509, 370] width 212 height 21
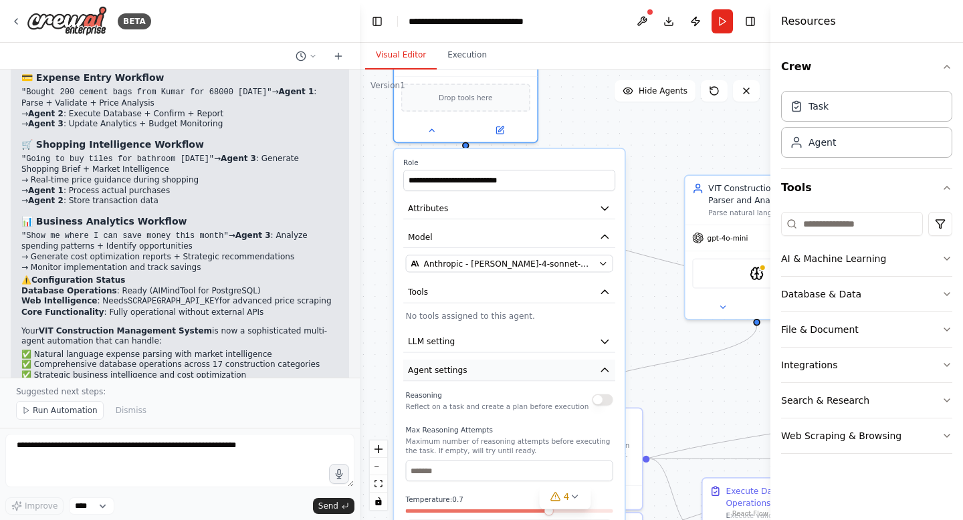
click at [565, 375] on button "Agent settings" at bounding box center [509, 370] width 212 height 21
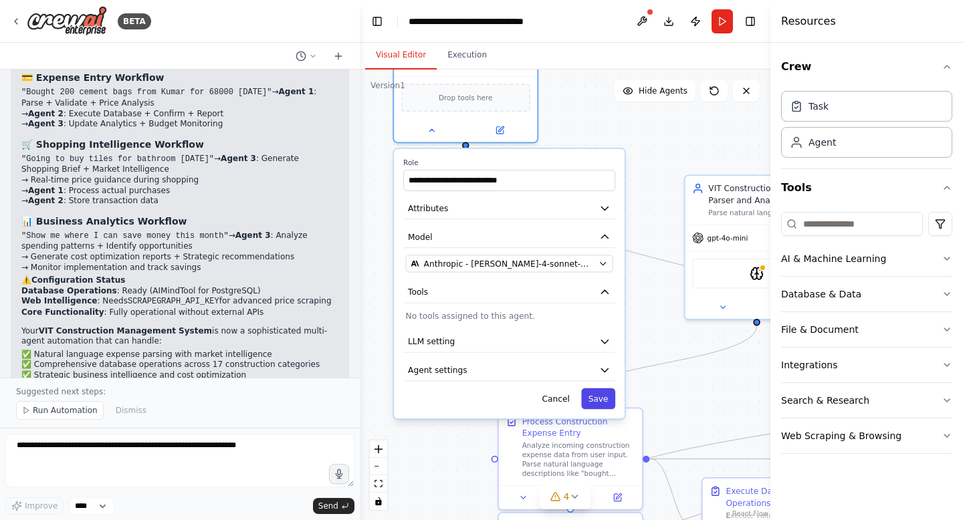
click at [598, 404] on button "Save" at bounding box center [598, 399] width 34 height 21
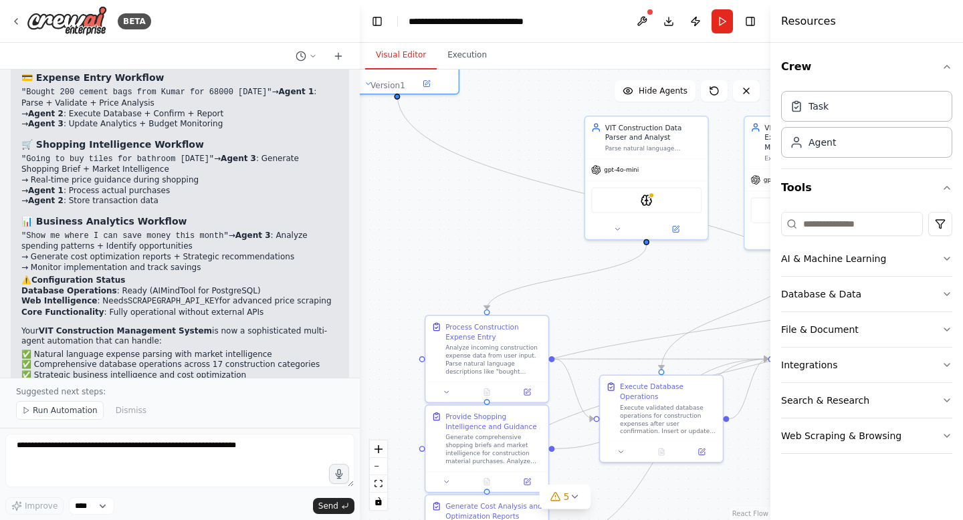
drag, startPoint x: 641, startPoint y: 318, endPoint x: 546, endPoint y: 238, distance: 123.4
click at [546, 238] on div ".deletable-edge-delete-btn { width: 20px; height: 20px; border: 0px solid #ffff…" at bounding box center [565, 295] width 411 height 451
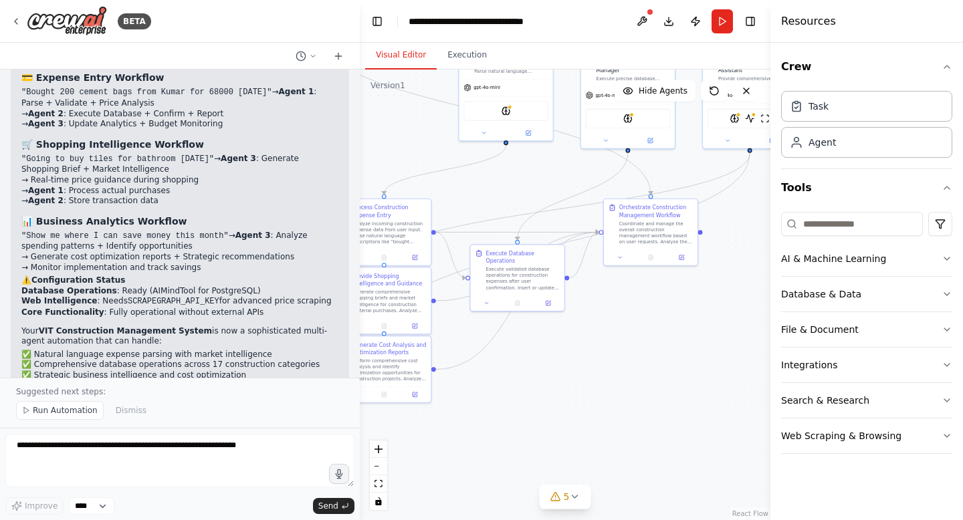
drag, startPoint x: 710, startPoint y: 389, endPoint x: 595, endPoint y: 293, distance: 149.5
click at [595, 293] on div ".deletable-edge-delete-btn { width: 20px; height: 20px; border: 0px solid #ffff…" at bounding box center [565, 295] width 411 height 451
click at [65, 407] on span "Run Automation" at bounding box center [65, 410] width 65 height 11
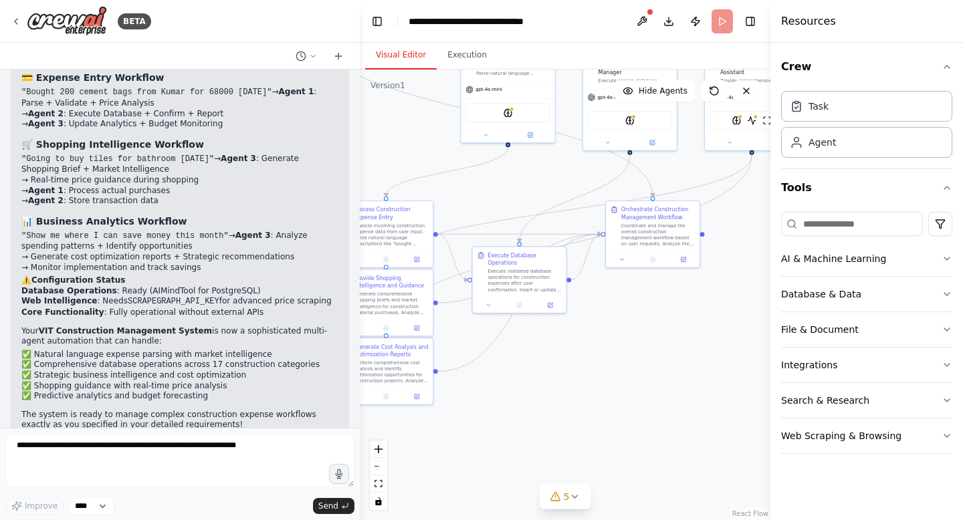
scroll to position [19280, 0]
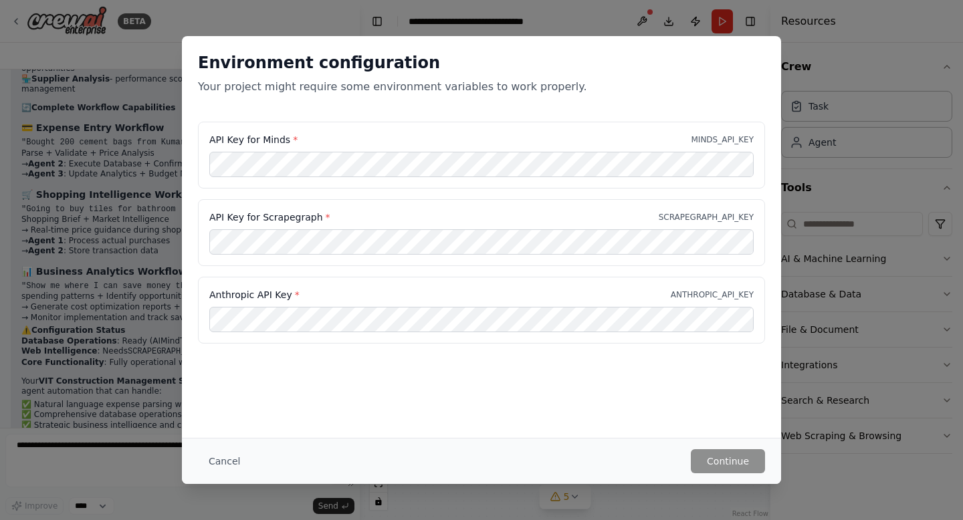
click at [94, 257] on div "Environment configuration Your project might require some environment variables…" at bounding box center [481, 260] width 963 height 520
click at [219, 457] on button "Cancel" at bounding box center [224, 461] width 53 height 24
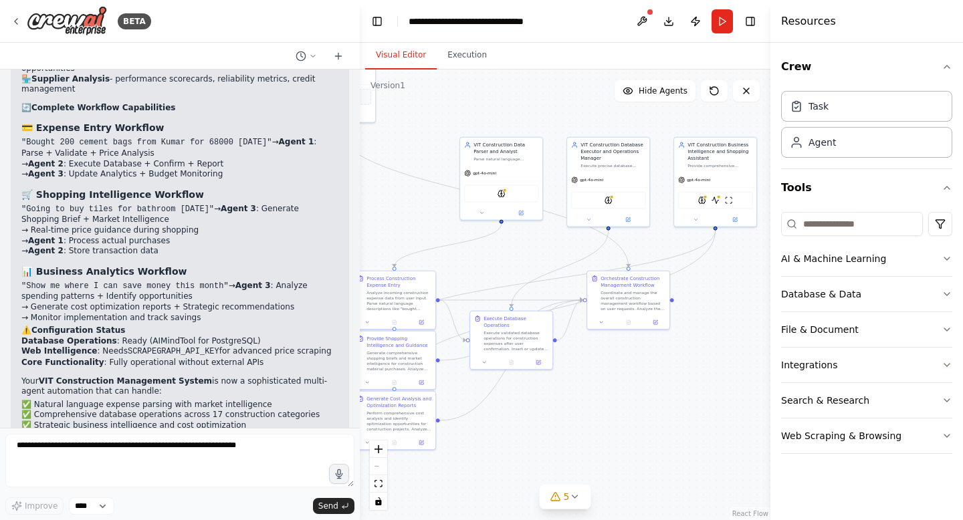
drag, startPoint x: 582, startPoint y: 340, endPoint x: 568, endPoint y: 394, distance: 55.8
click at [568, 394] on div ".deletable-edge-delete-btn { width: 20px; height: 20px; border: 0px solid #ffff…" at bounding box center [565, 295] width 411 height 451
